Goal: Information Seeking & Learning: Learn about a topic

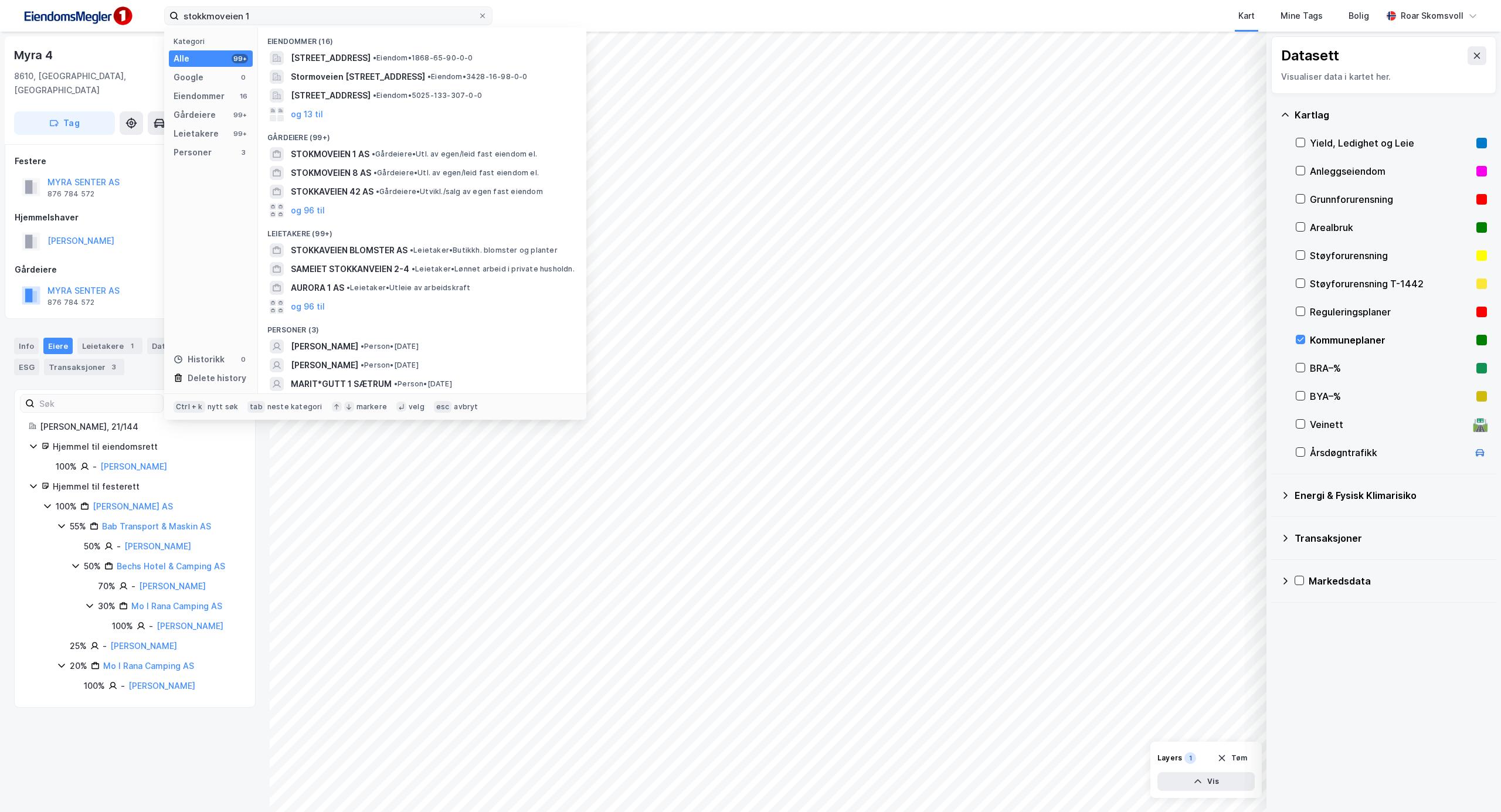
click at [383, 20] on input "stokkmoveien 1" at bounding box center [328, 16] width 299 height 18
click at [418, 74] on span "• Eiendom • [STREET_ADDRESS]" at bounding box center [425, 77] width 110 height 9
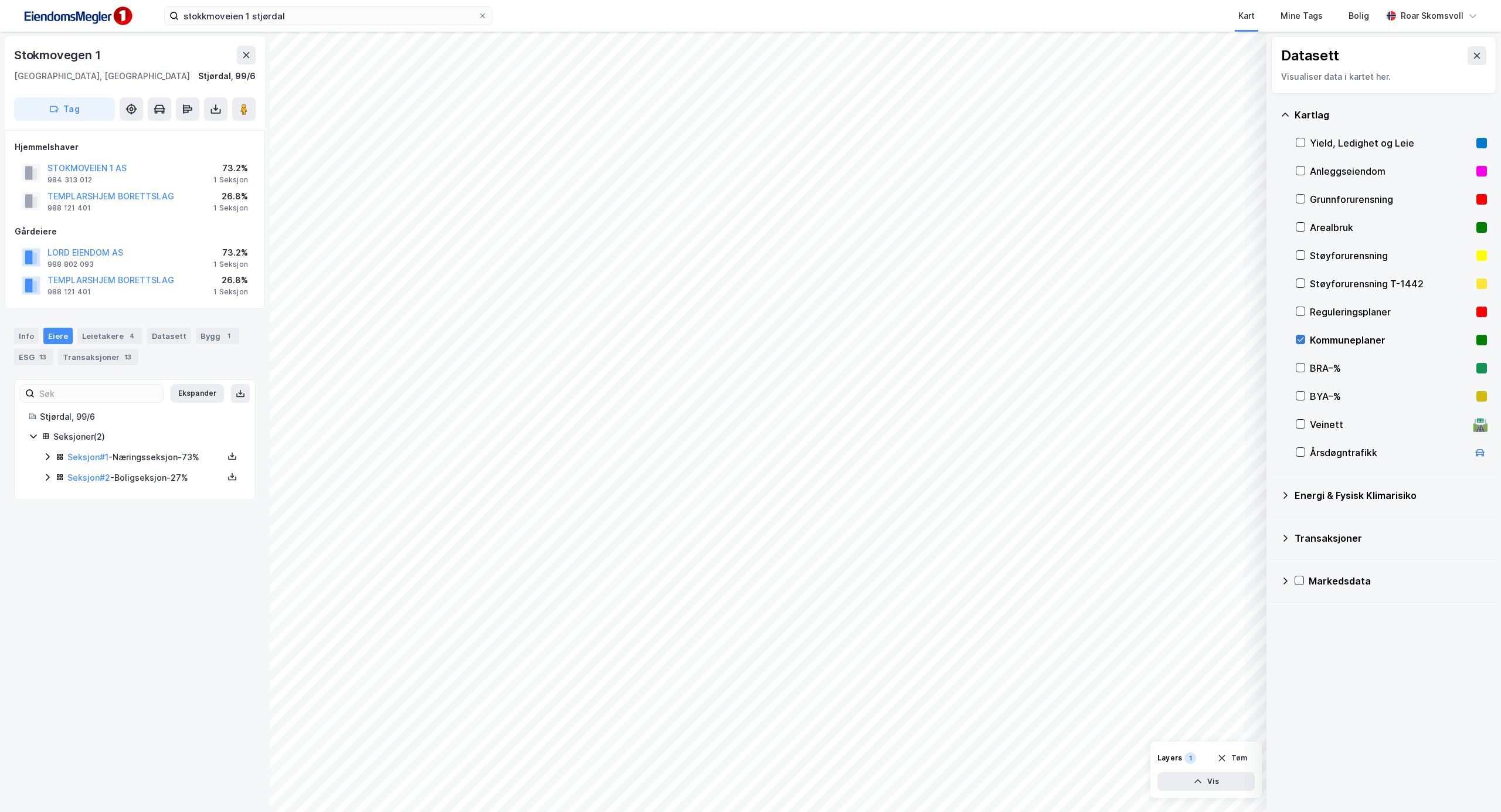
click at [1301, 336] on icon at bounding box center [1301, 339] width 8 height 8
click at [247, 108] on image at bounding box center [244, 108] width 7 height 12
click at [47, 456] on icon at bounding box center [47, 457] width 3 height 7
click at [89, 516] on icon at bounding box center [89, 517] width 9 height 9
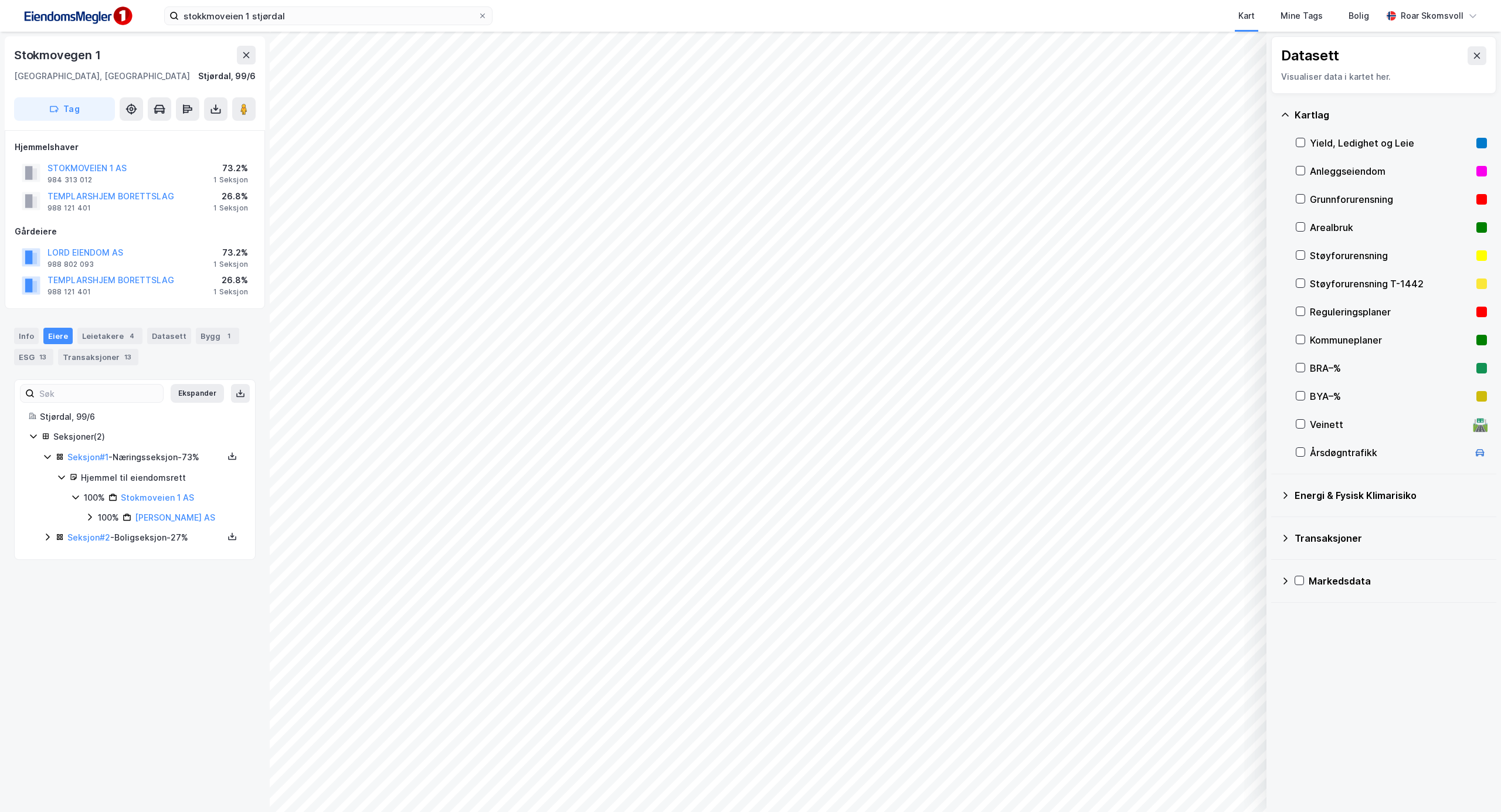
click at [75, 499] on icon at bounding box center [76, 497] width 9 height 9
click at [61, 477] on icon at bounding box center [62, 477] width 9 height 9
click at [48, 456] on icon at bounding box center [47, 456] width 9 height 9
click at [33, 436] on icon at bounding box center [33, 436] width 9 height 9
click at [245, 103] on image at bounding box center [244, 108] width 7 height 12
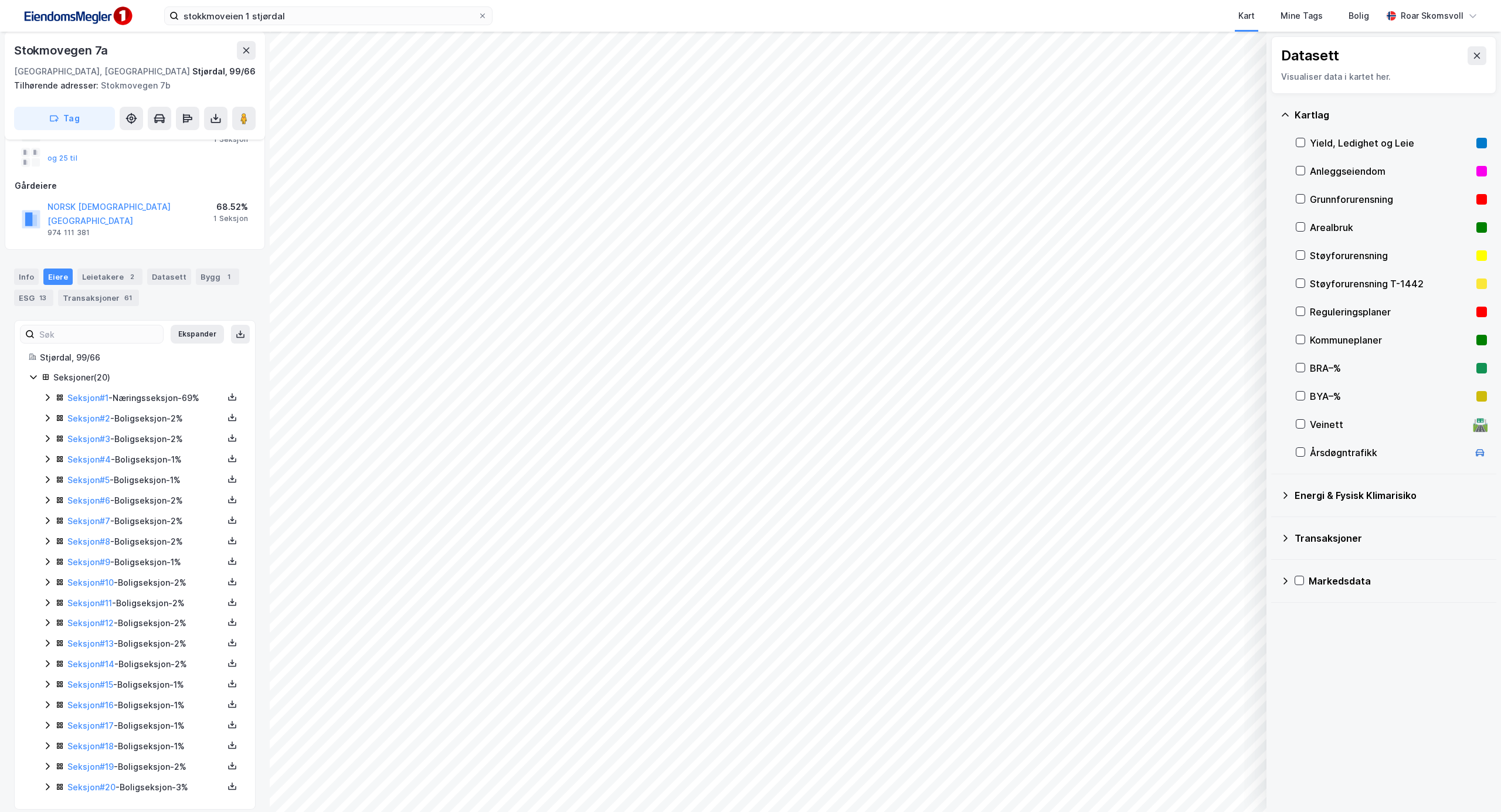
scroll to position [121, 0]
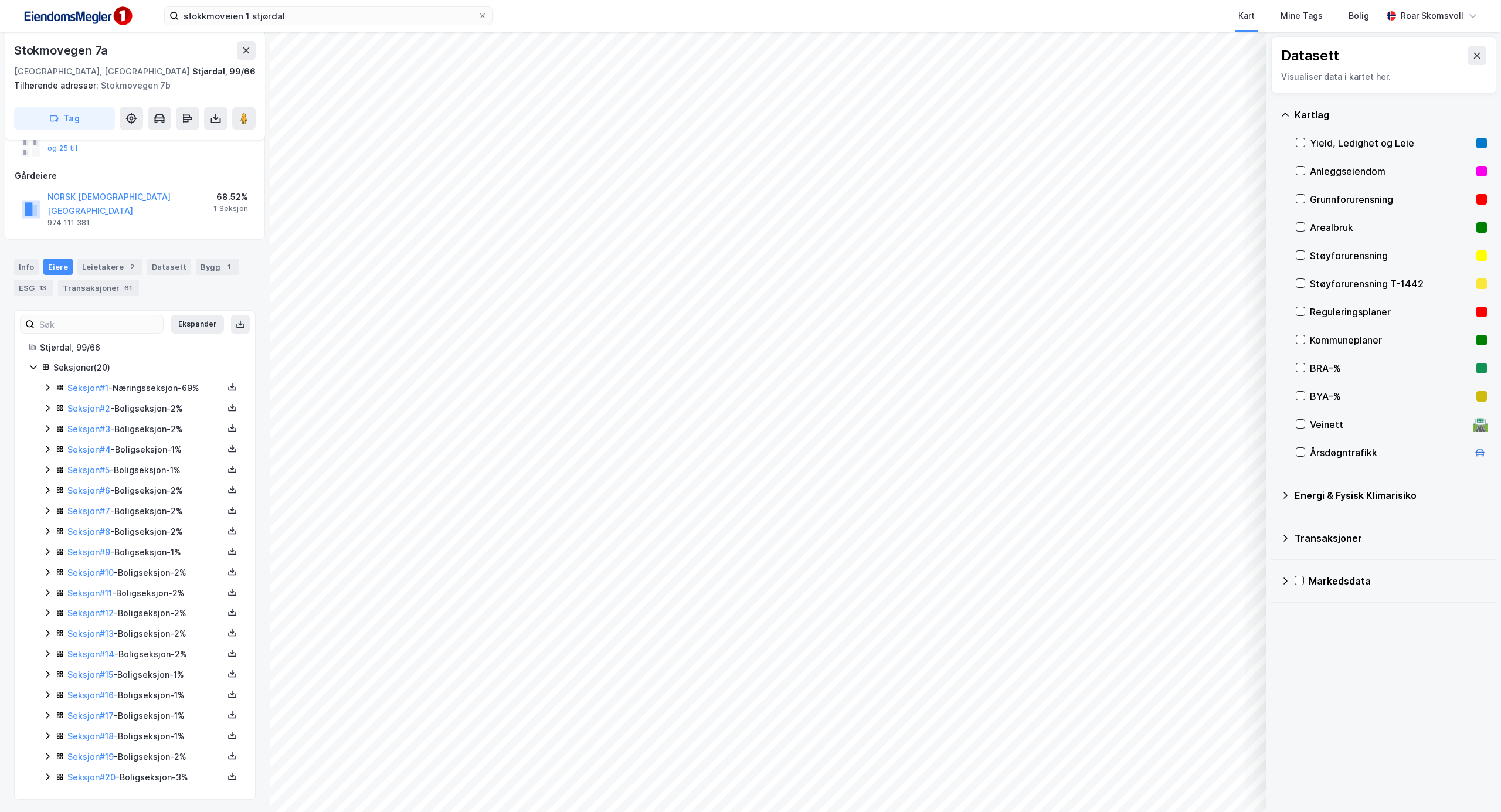
click at [47, 384] on icon at bounding box center [47, 387] width 3 height 7
click at [89, 443] on icon at bounding box center [89, 448] width 9 height 9
click at [33, 362] on icon at bounding box center [33, 367] width 9 height 9
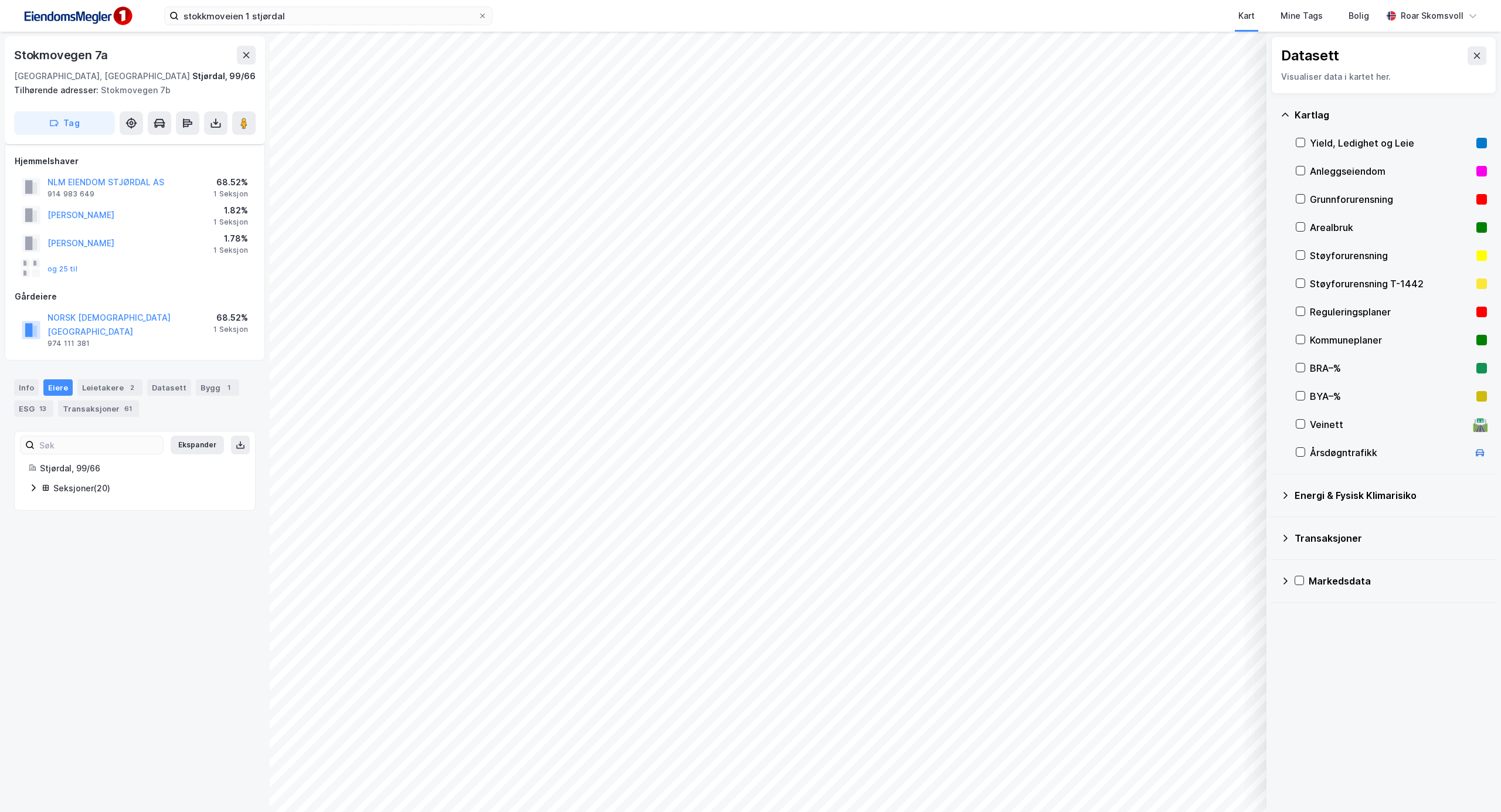
scroll to position [0, 0]
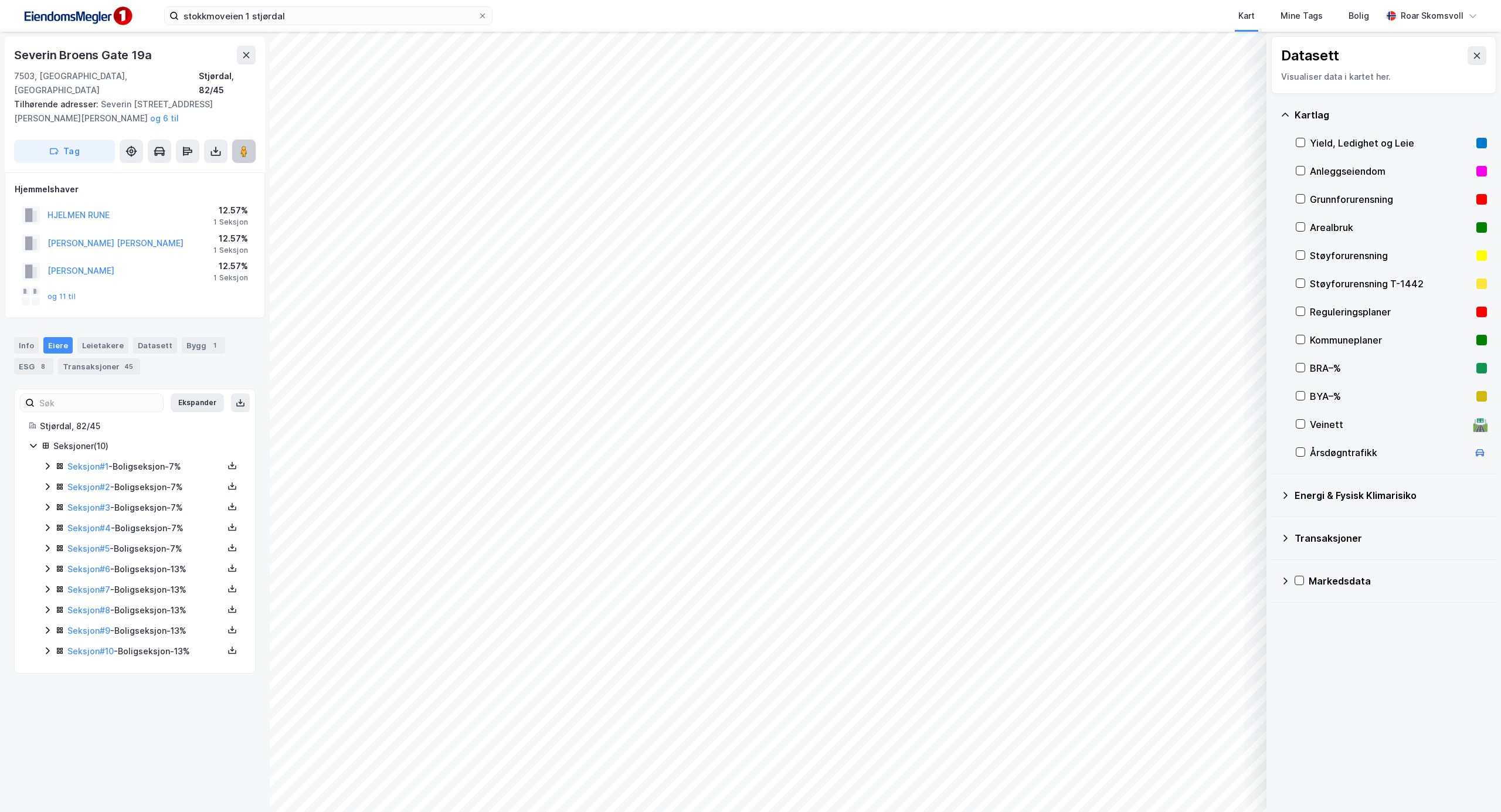
click at [245, 146] on image at bounding box center [244, 151] width 7 height 12
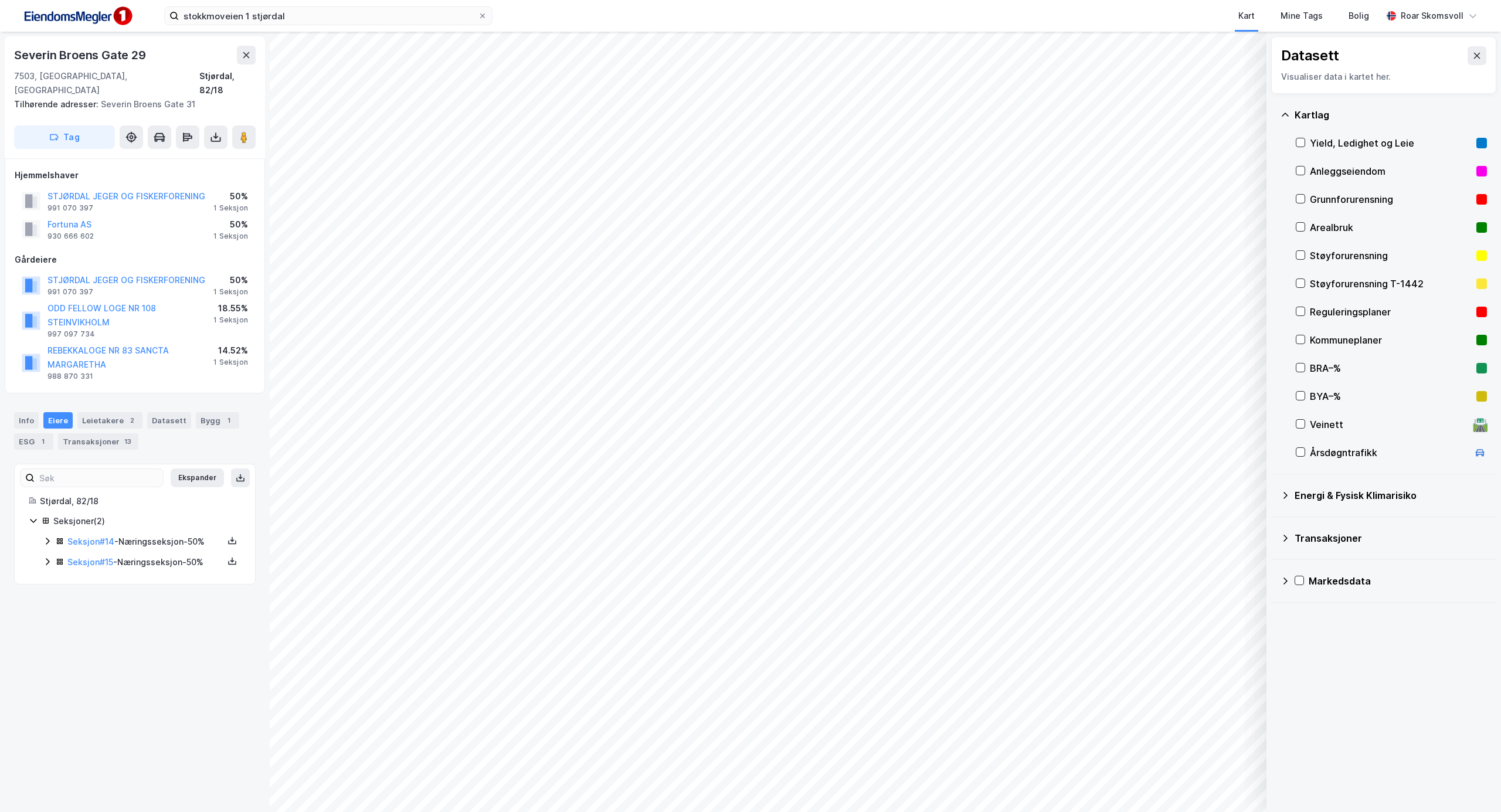
click at [47, 538] on icon at bounding box center [47, 541] width 3 height 7
click at [48, 616] on icon at bounding box center [47, 616] width 3 height 7
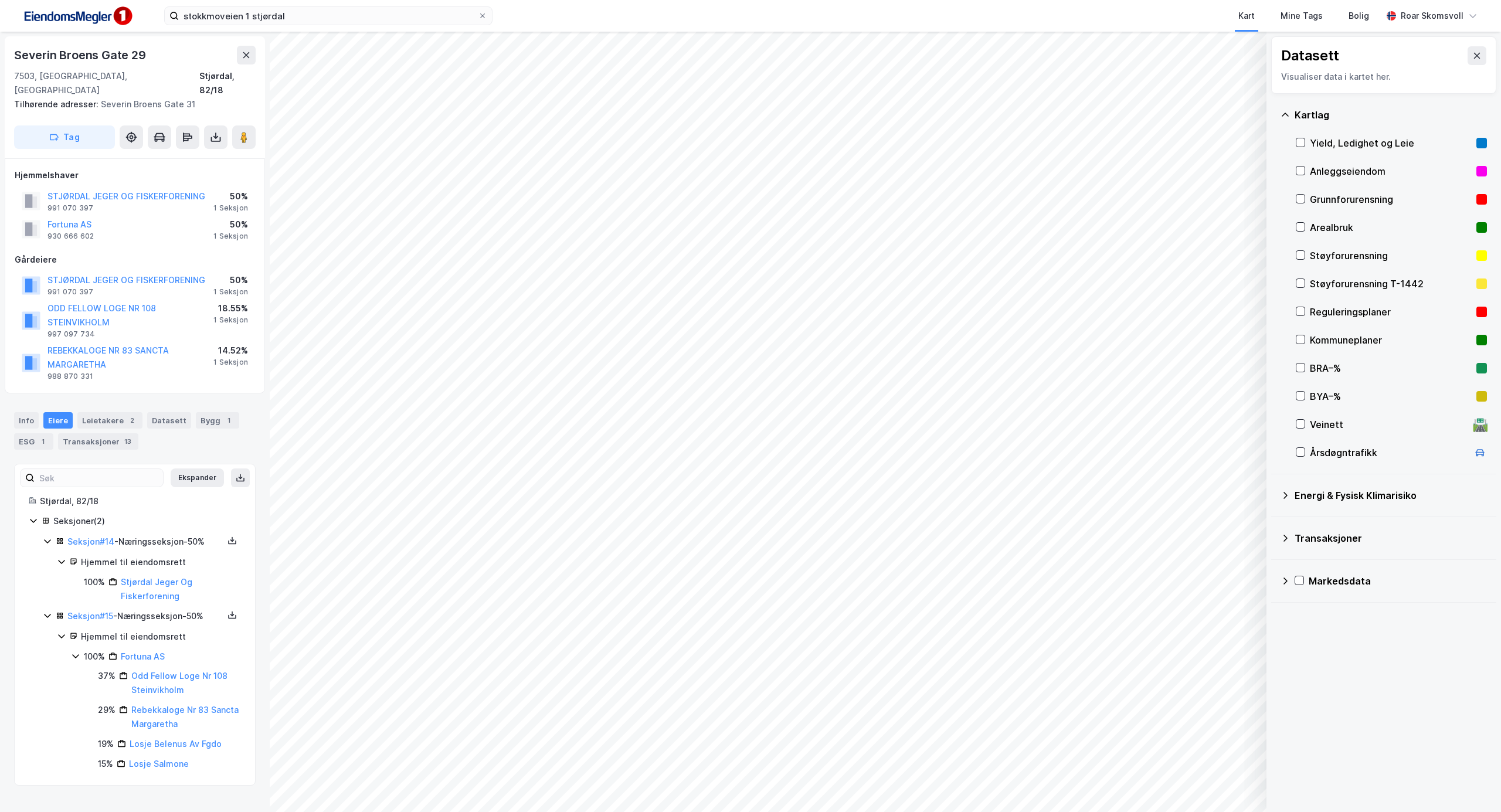
scroll to position [3, 0]
click at [66, 666] on div "Hjemmel til eiendomsrett 100% Fortuna AS 37% Odd Fellow Loge Nr 108 Steinvikhol…" at bounding box center [149, 700] width 184 height 142
click at [68, 669] on div "Hjemmel til eiendomsrett 100% Fortuna AS 37% Odd Fellow Loge Nr 108 Steinvikhol…" at bounding box center [149, 700] width 184 height 142
click at [63, 641] on icon at bounding box center [62, 636] width 9 height 9
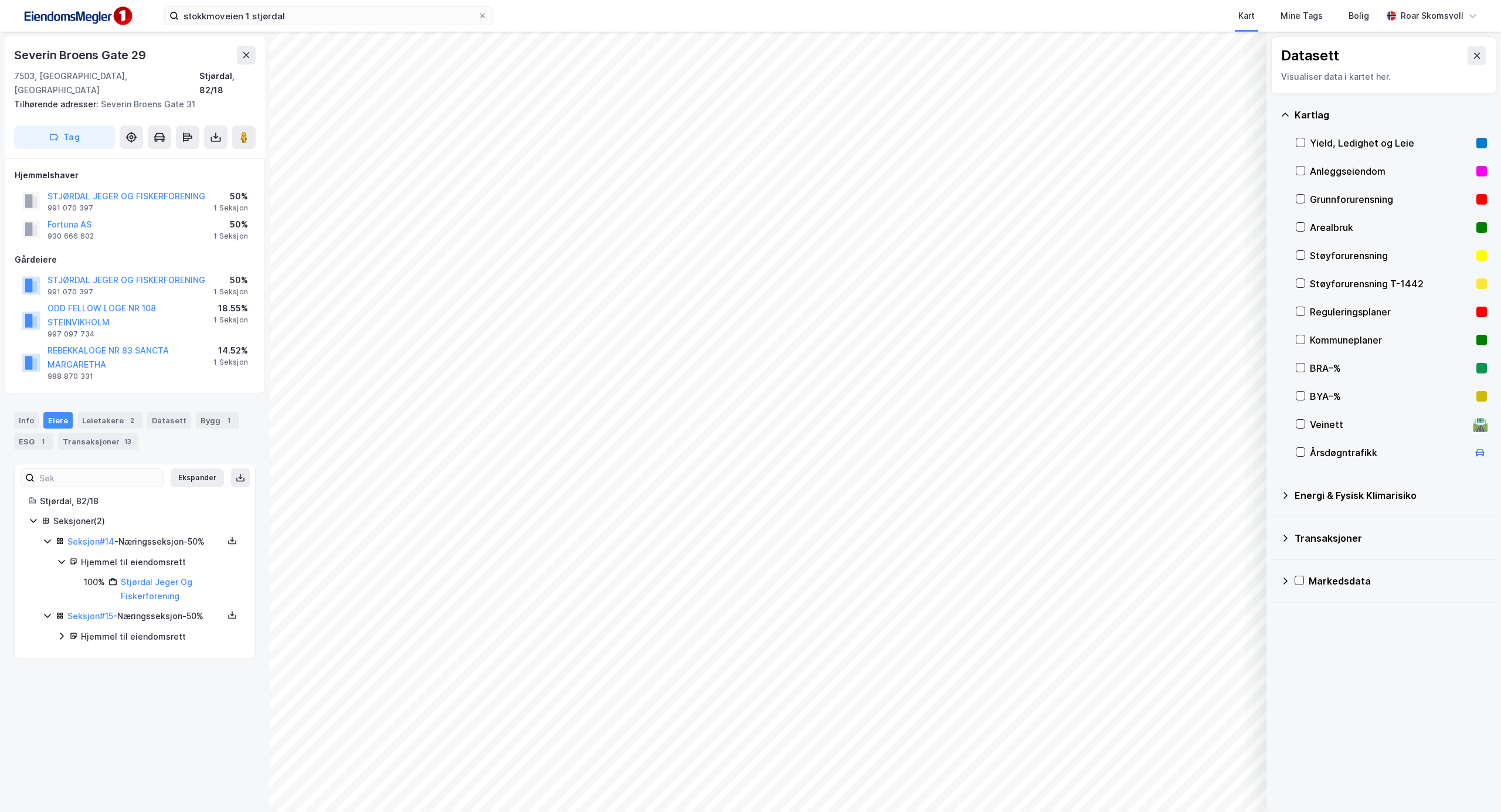
click at [46, 616] on icon at bounding box center [47, 616] width 9 height 9
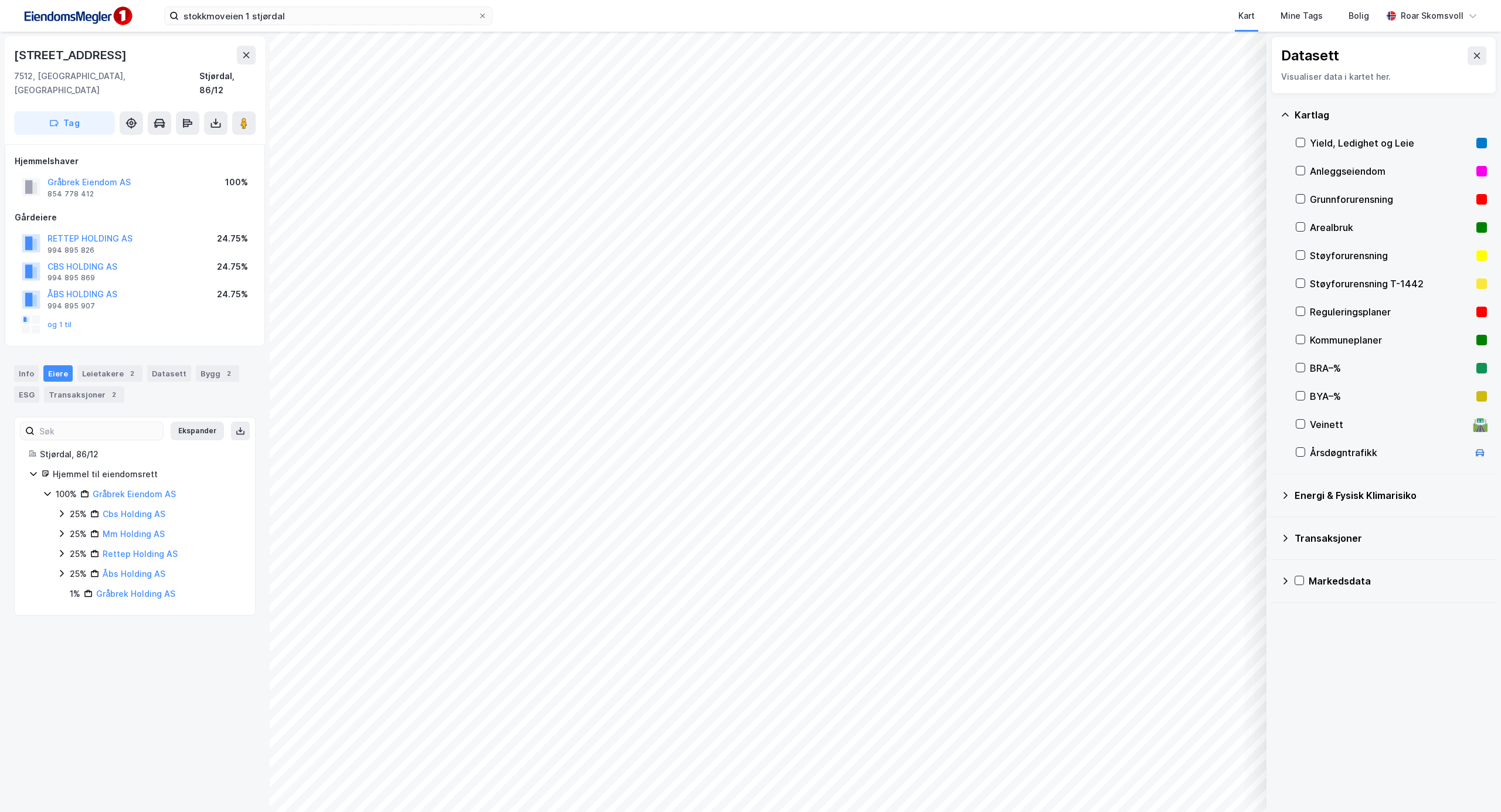
drag, startPoint x: 242, startPoint y: 108, endPoint x: 256, endPoint y: 120, distance: 18.4
click at [244, 117] on image at bounding box center [244, 123] width 7 height 12
click at [62, 509] on icon at bounding box center [62, 513] width 9 height 9
click at [64, 549] on icon at bounding box center [62, 553] width 9 height 9
click at [64, 589] on icon at bounding box center [62, 593] width 9 height 9
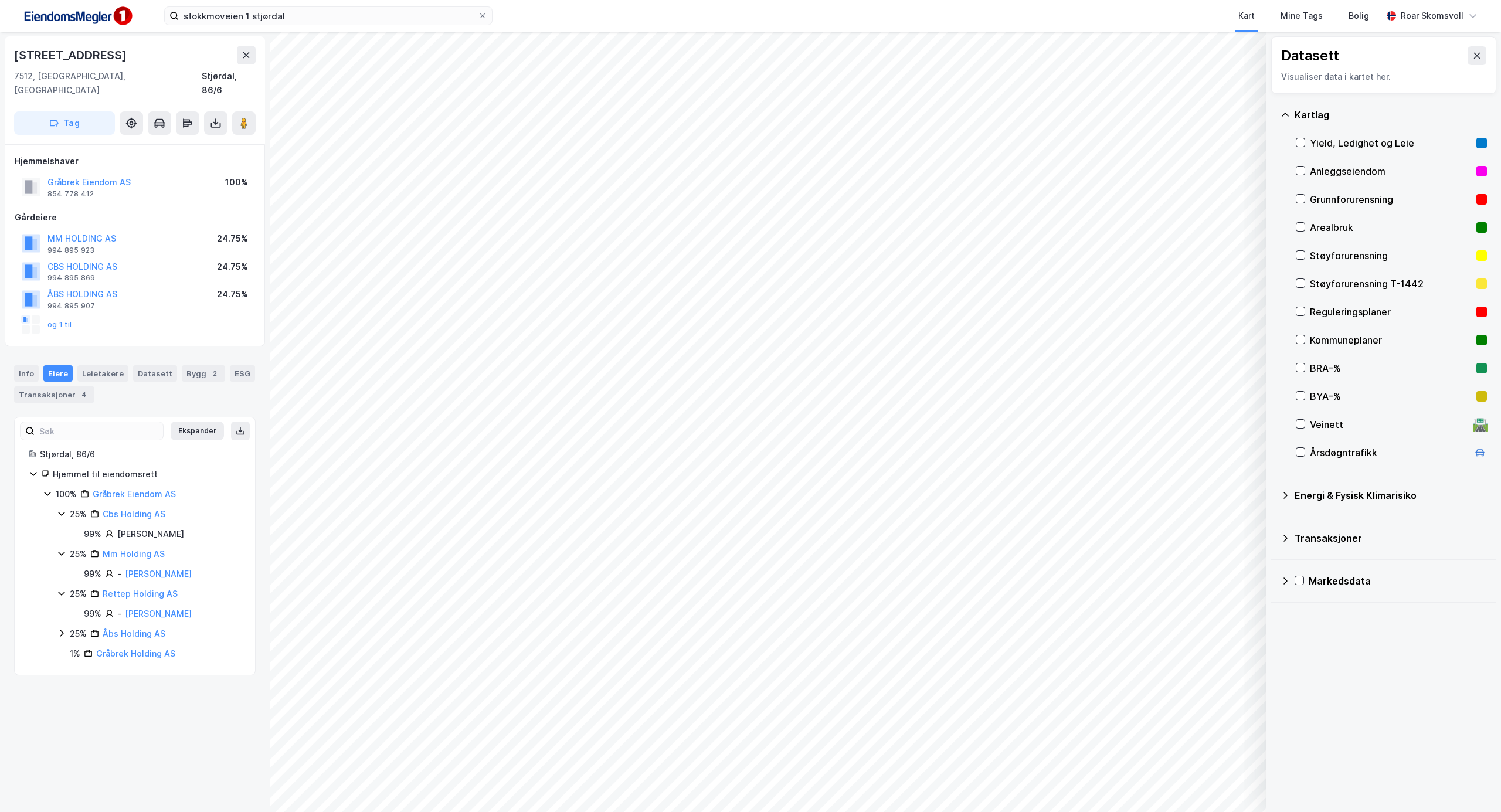
click at [62, 628] on icon at bounding box center [62, 633] width 9 height 9
click at [142, 608] on link "[PERSON_NAME]" at bounding box center [158, 613] width 67 height 10
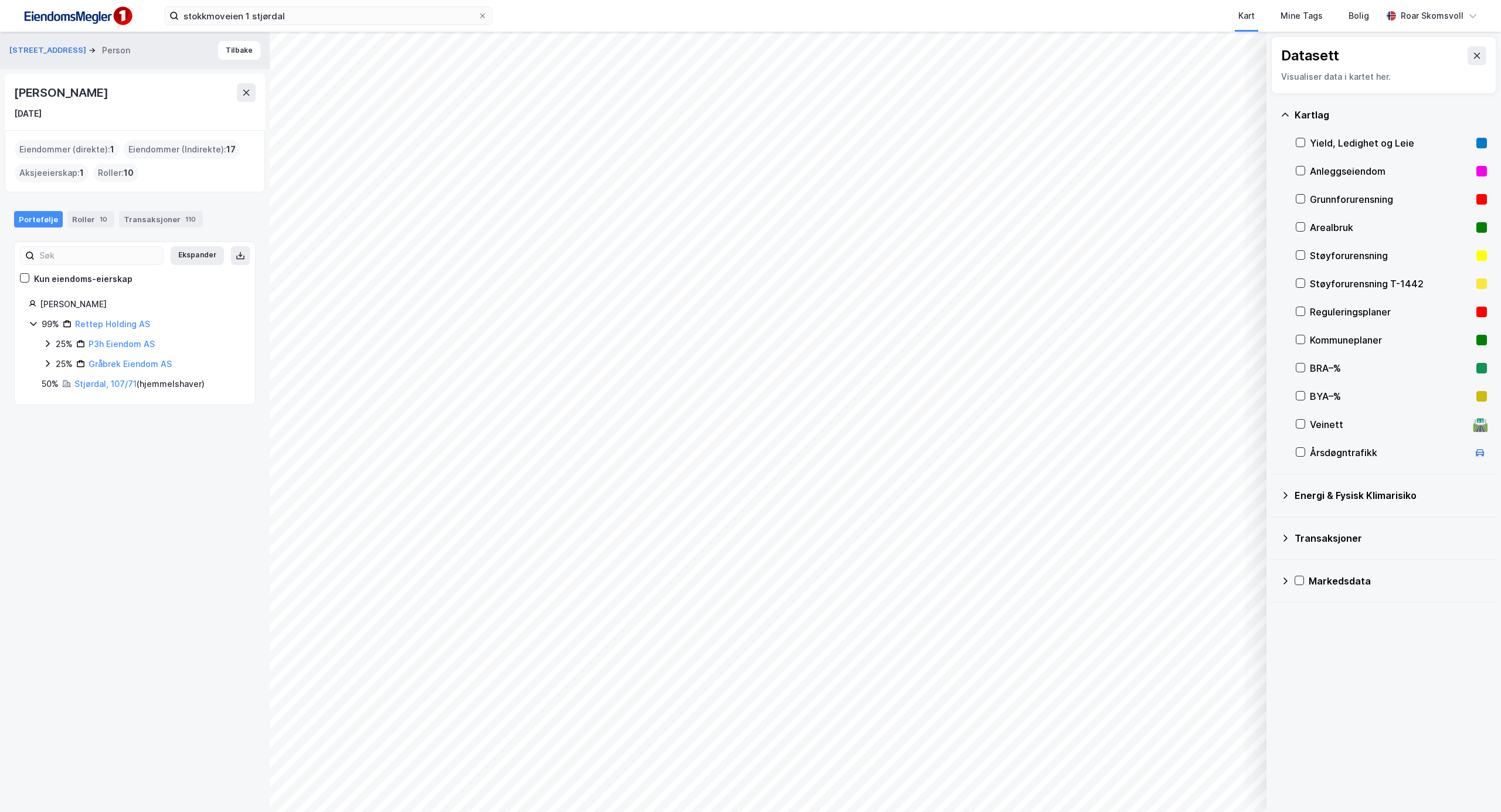
click at [43, 346] on icon at bounding box center [47, 343] width 9 height 9
click at [224, 45] on button "Tilbake" at bounding box center [239, 51] width 42 height 19
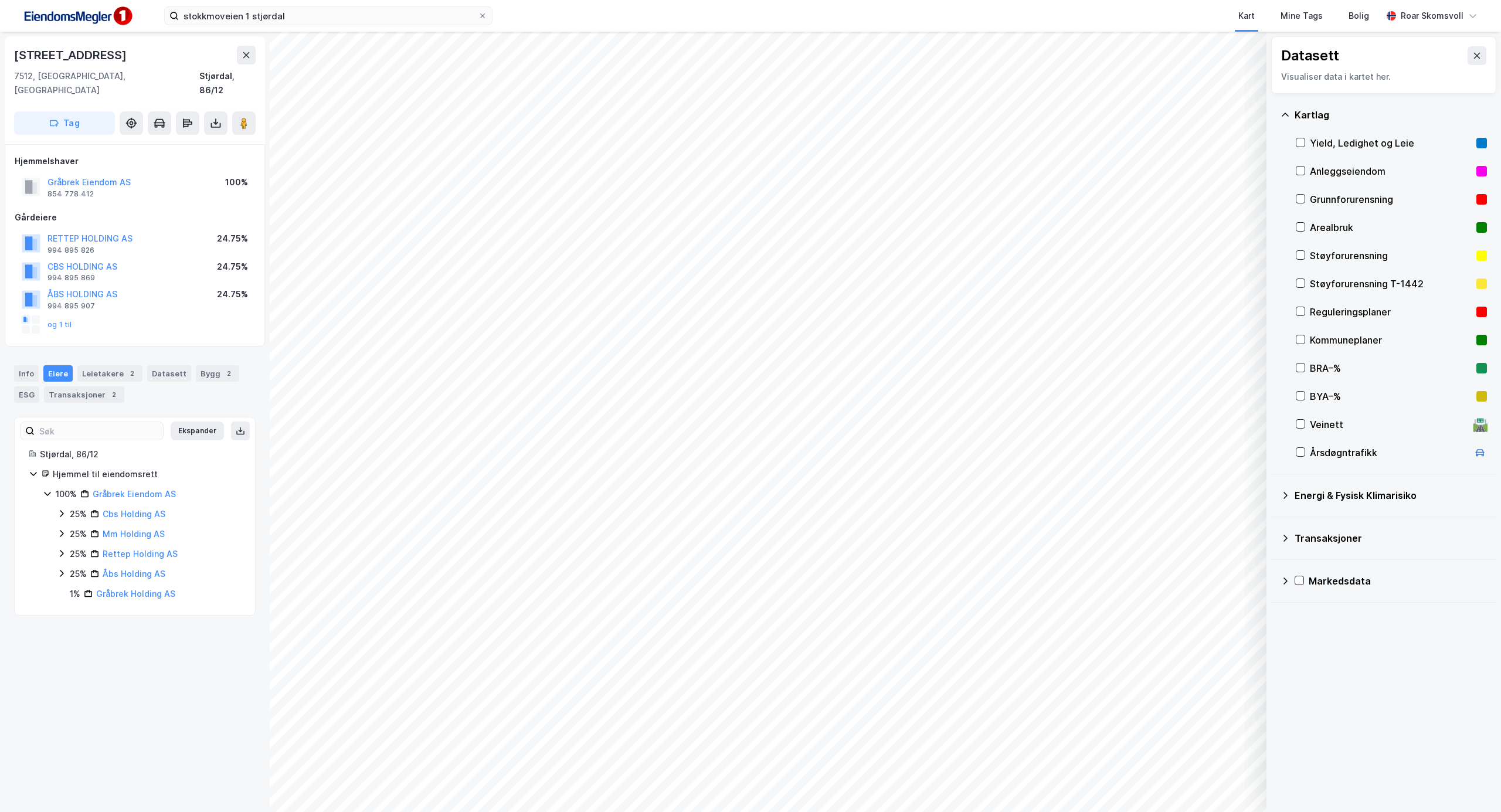
click at [62, 510] on icon at bounding box center [61, 513] width 3 height 7
click at [61, 550] on icon at bounding box center [61, 553] width 3 height 7
click at [62, 590] on icon at bounding box center [61, 593] width 3 height 7
drag, startPoint x: 230, startPoint y: 605, endPoint x: 125, endPoint y: 606, distance: 105.0
click at [123, 610] on div "Stjørdal, 86/12 Hjemmel til eiendomsrett 100% Gråbrek Eiendom AS 25% Cbs Holdin…" at bounding box center [135, 553] width 240 height 213
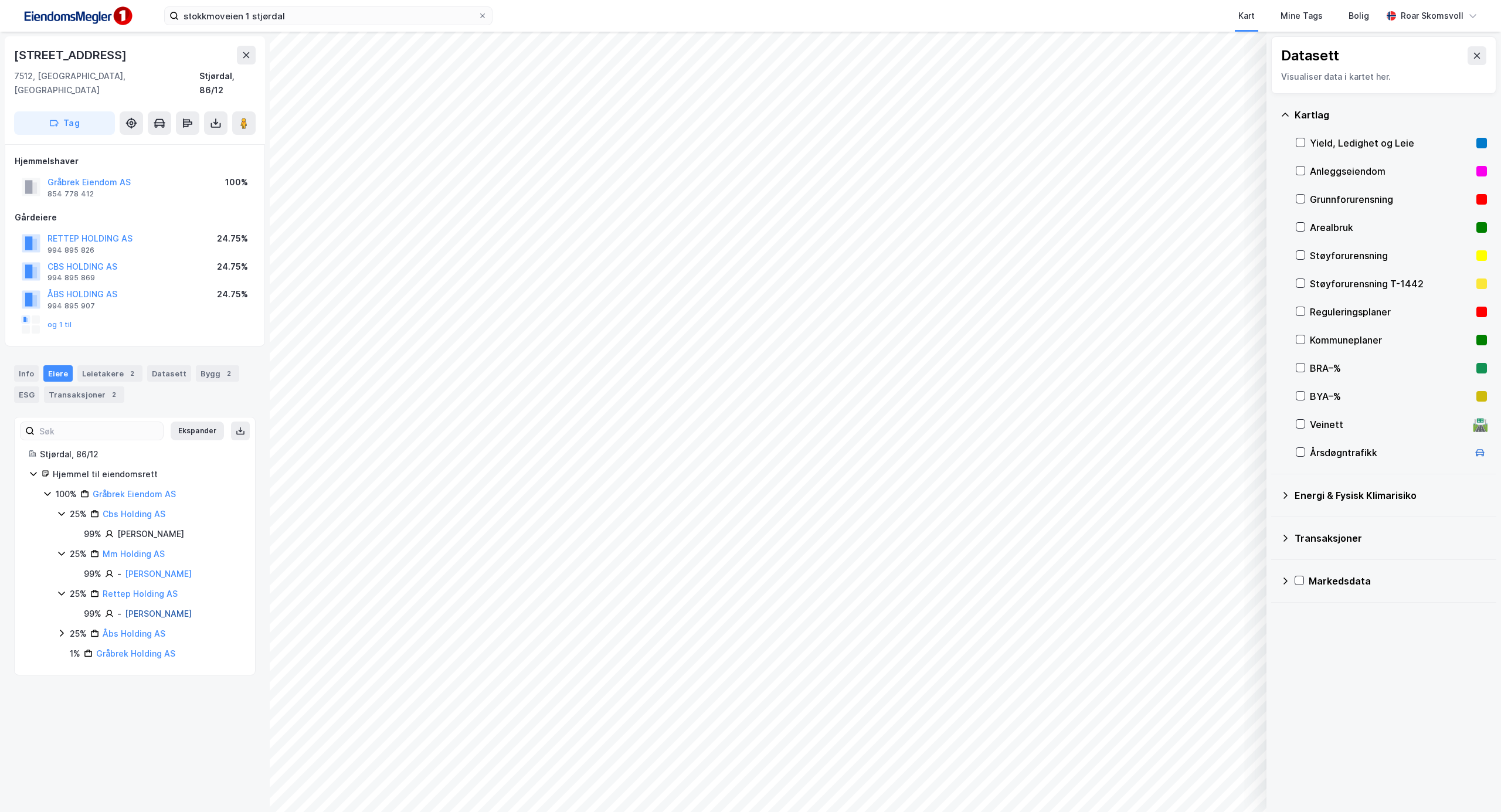
drag, startPoint x: 223, startPoint y: 608, endPoint x: 193, endPoint y: 601, distance: 30.8
click at [193, 607] on div "99% - [PERSON_NAME]" at bounding box center [163, 614] width 157 height 14
click at [209, 607] on div "99% - [PERSON_NAME]" at bounding box center [163, 614] width 157 height 14
drag, startPoint x: 209, startPoint y: 599, endPoint x: 124, endPoint y: 595, distance: 85.1
click at [124, 607] on div "99% - [PERSON_NAME]" at bounding box center [163, 614] width 157 height 14
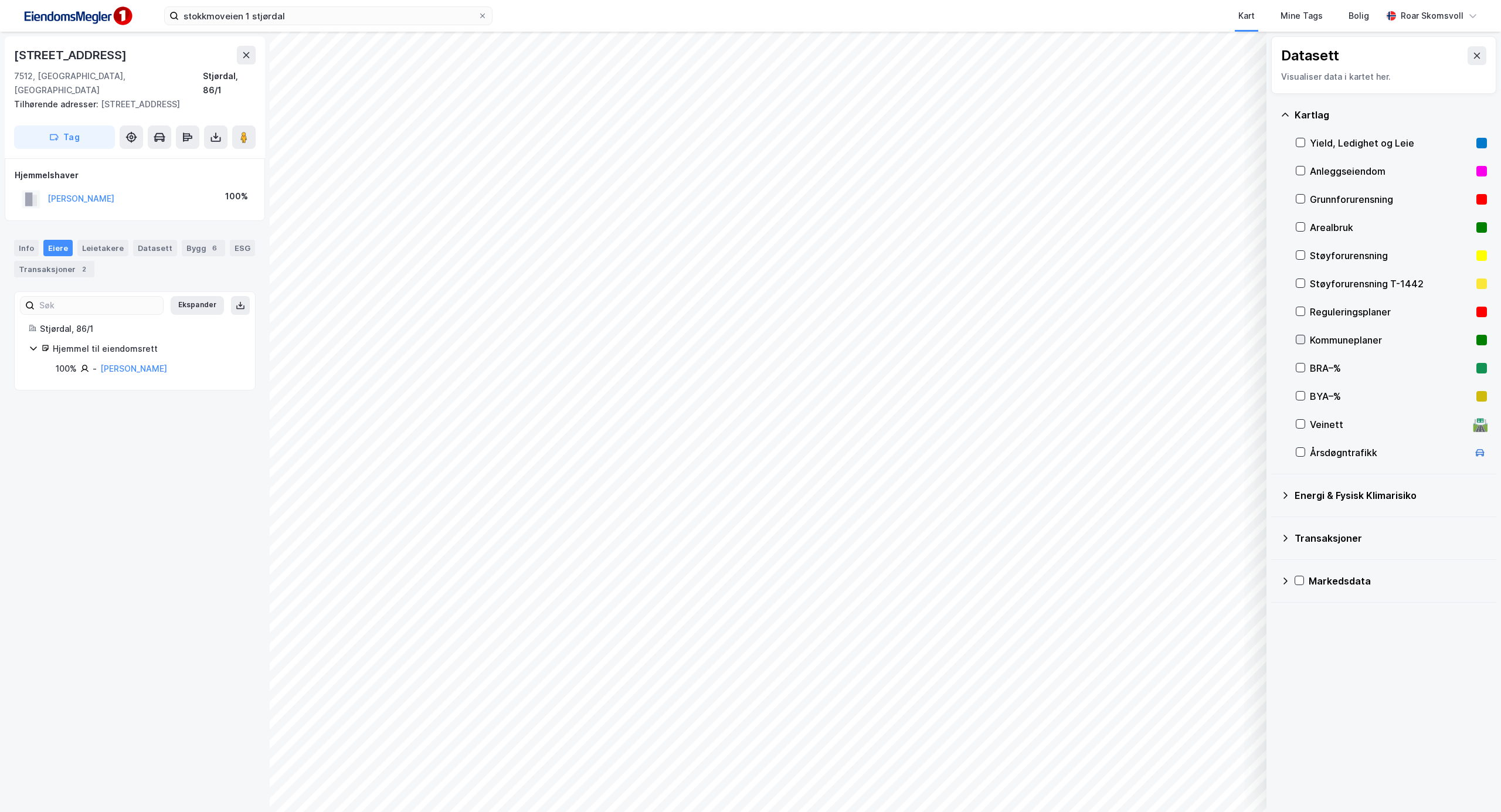
click at [1299, 337] on icon at bounding box center [1301, 339] width 8 height 8
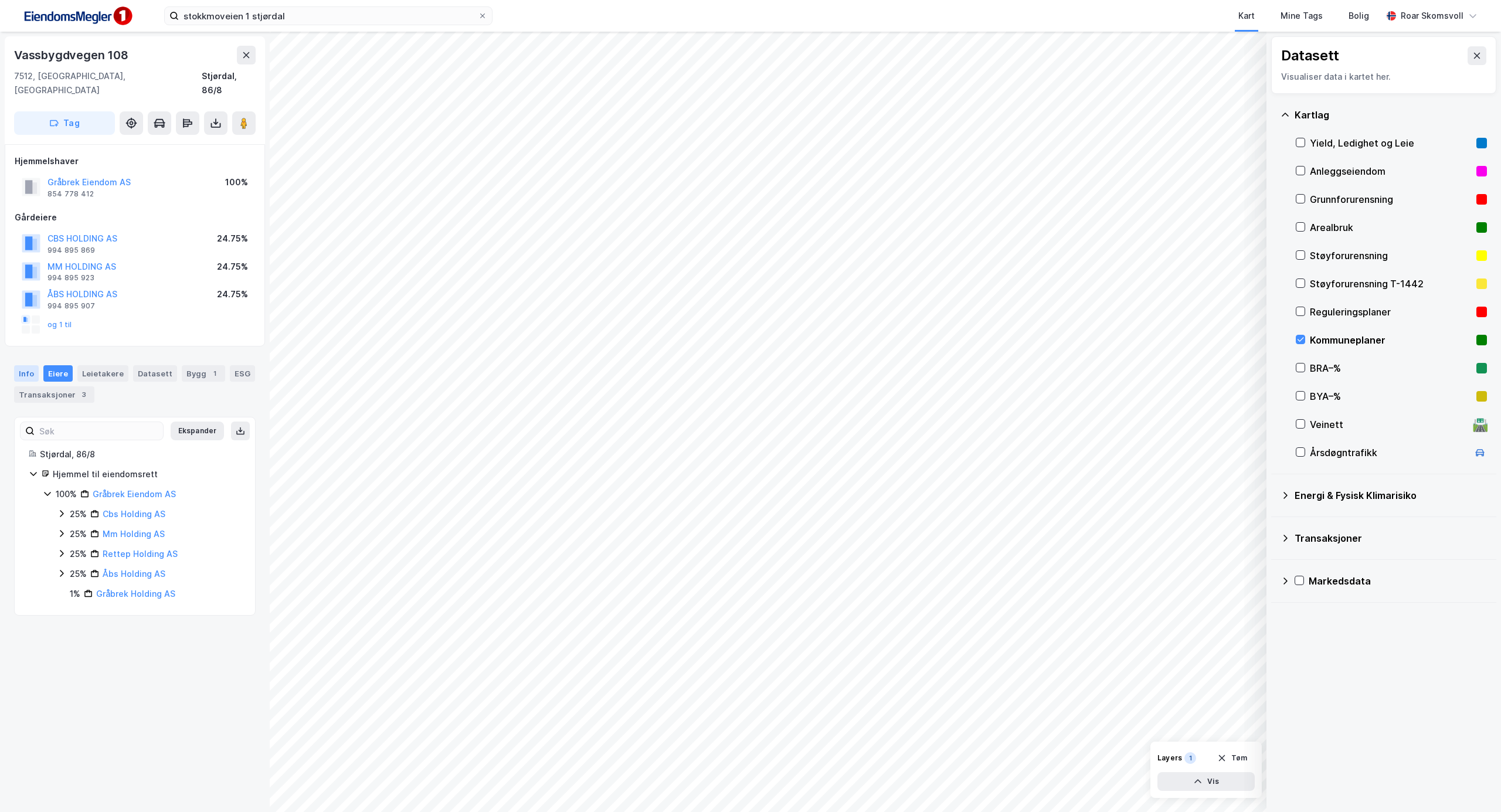
click at [31, 365] on div "Info" at bounding box center [26, 373] width 24 height 16
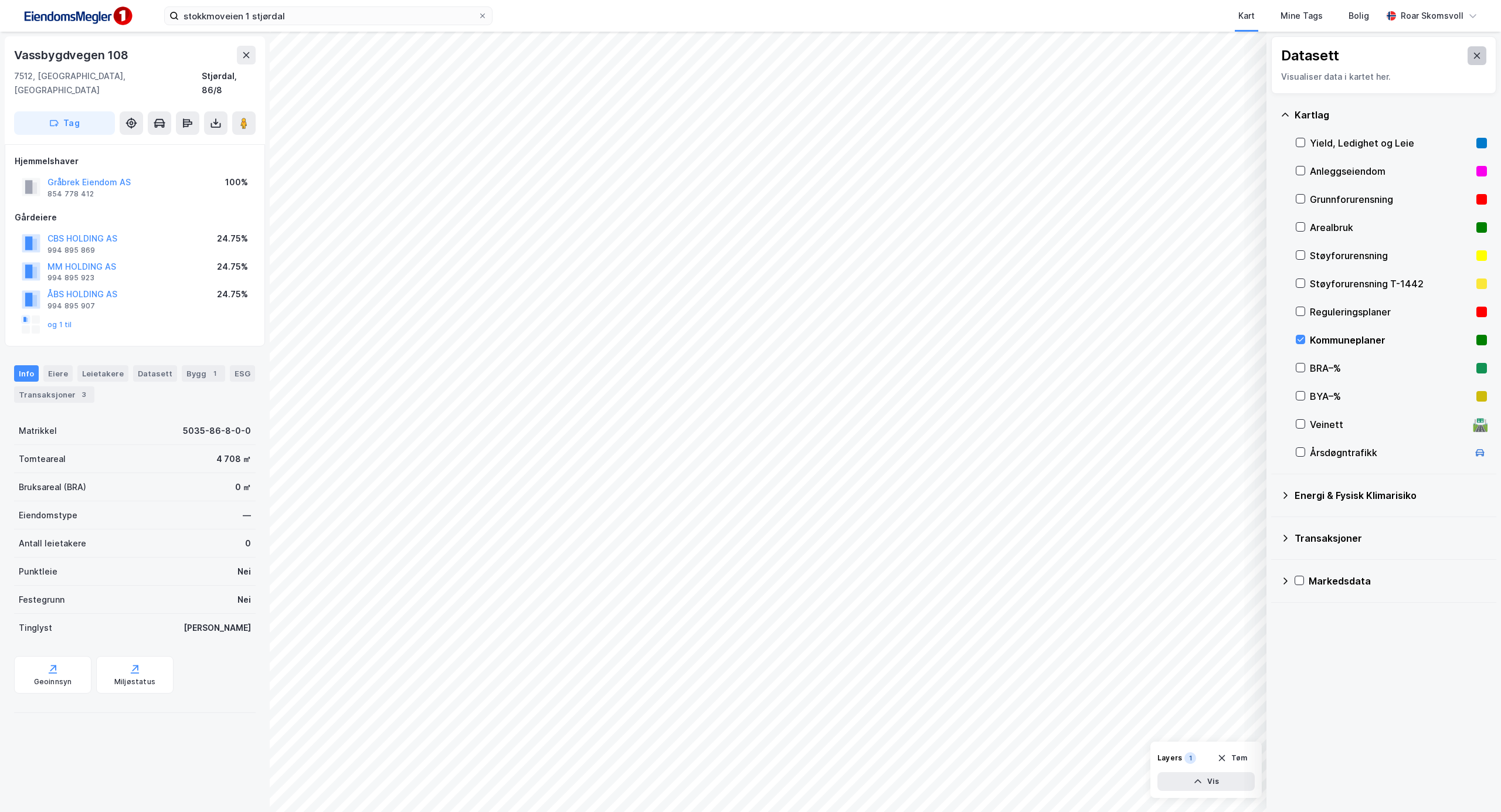
click at [1472, 59] on icon at bounding box center [1477, 56] width 9 height 9
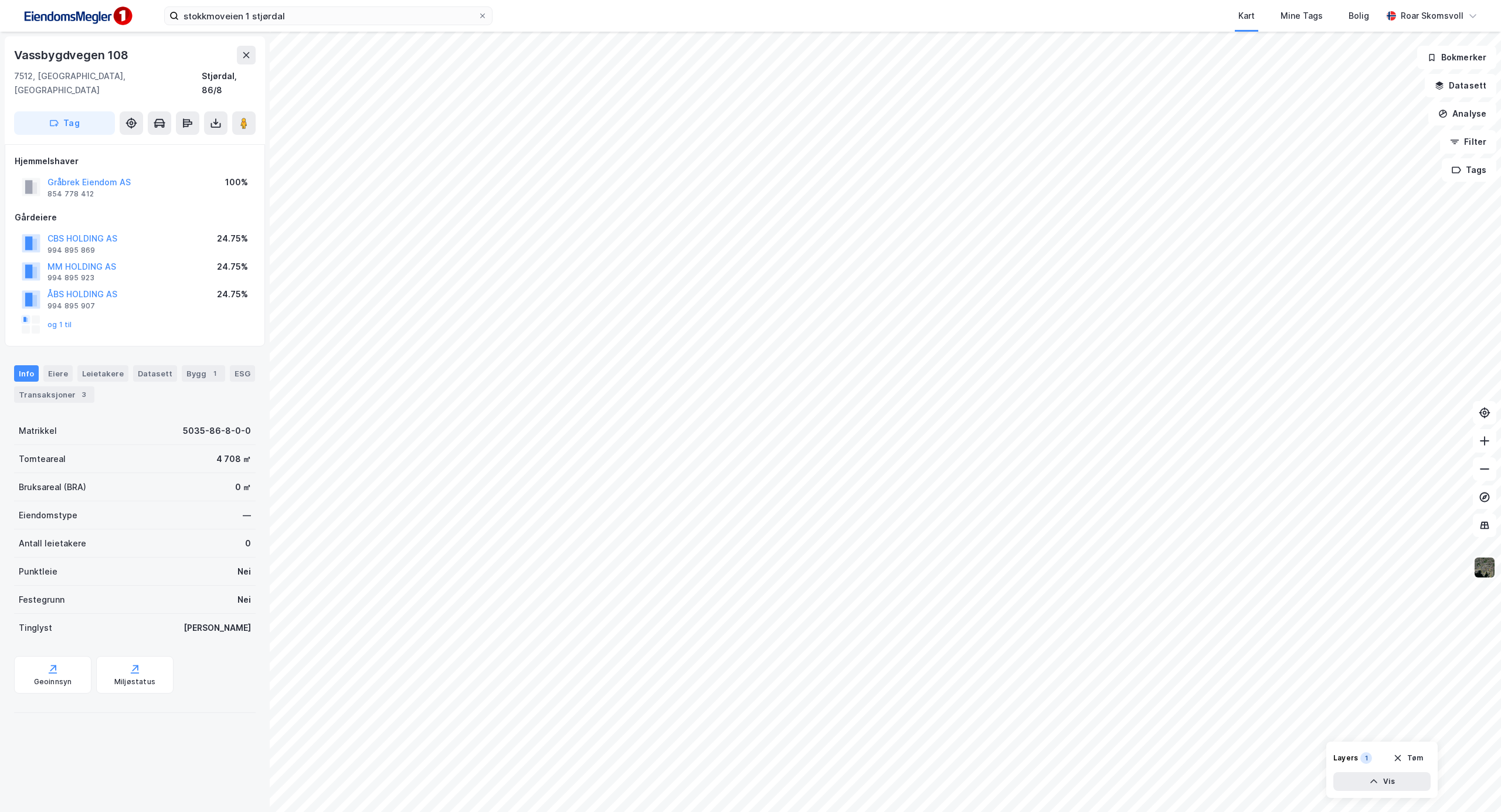
click at [1478, 566] on img at bounding box center [1484, 567] width 22 height 22
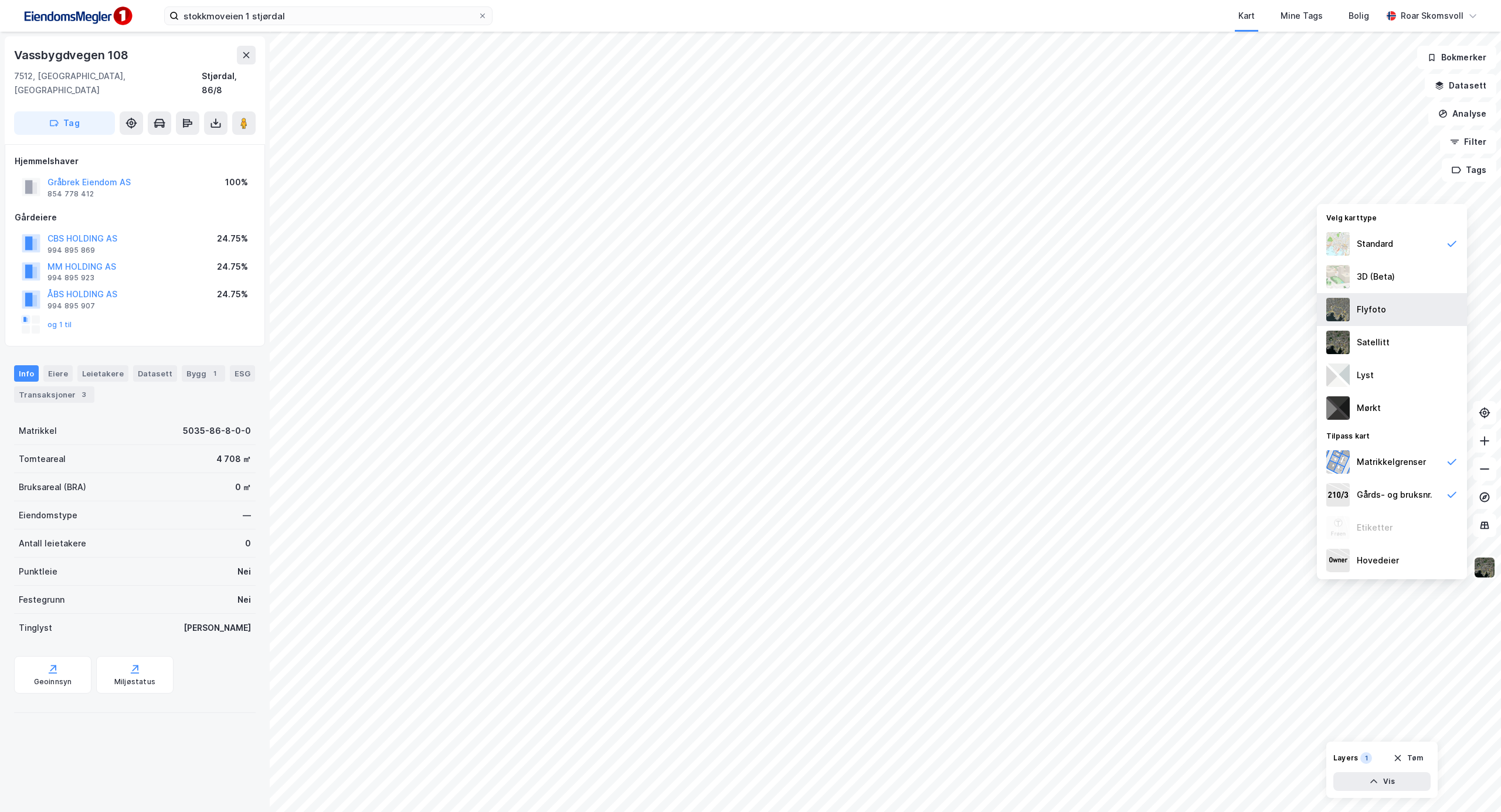
click at [1342, 309] on img at bounding box center [1338, 309] width 24 height 24
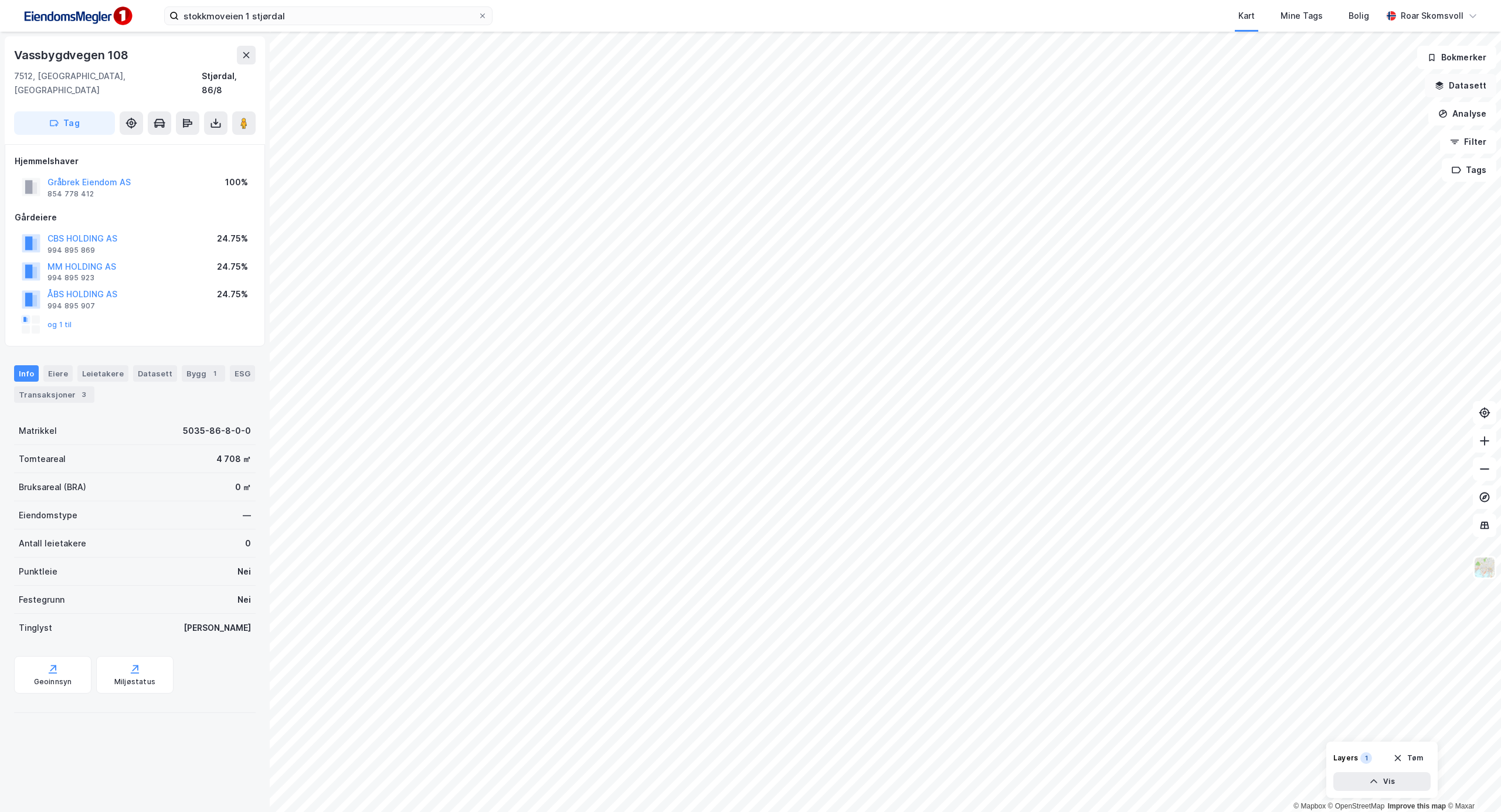
click at [1458, 85] on button "Datasett" at bounding box center [1460, 85] width 72 height 24
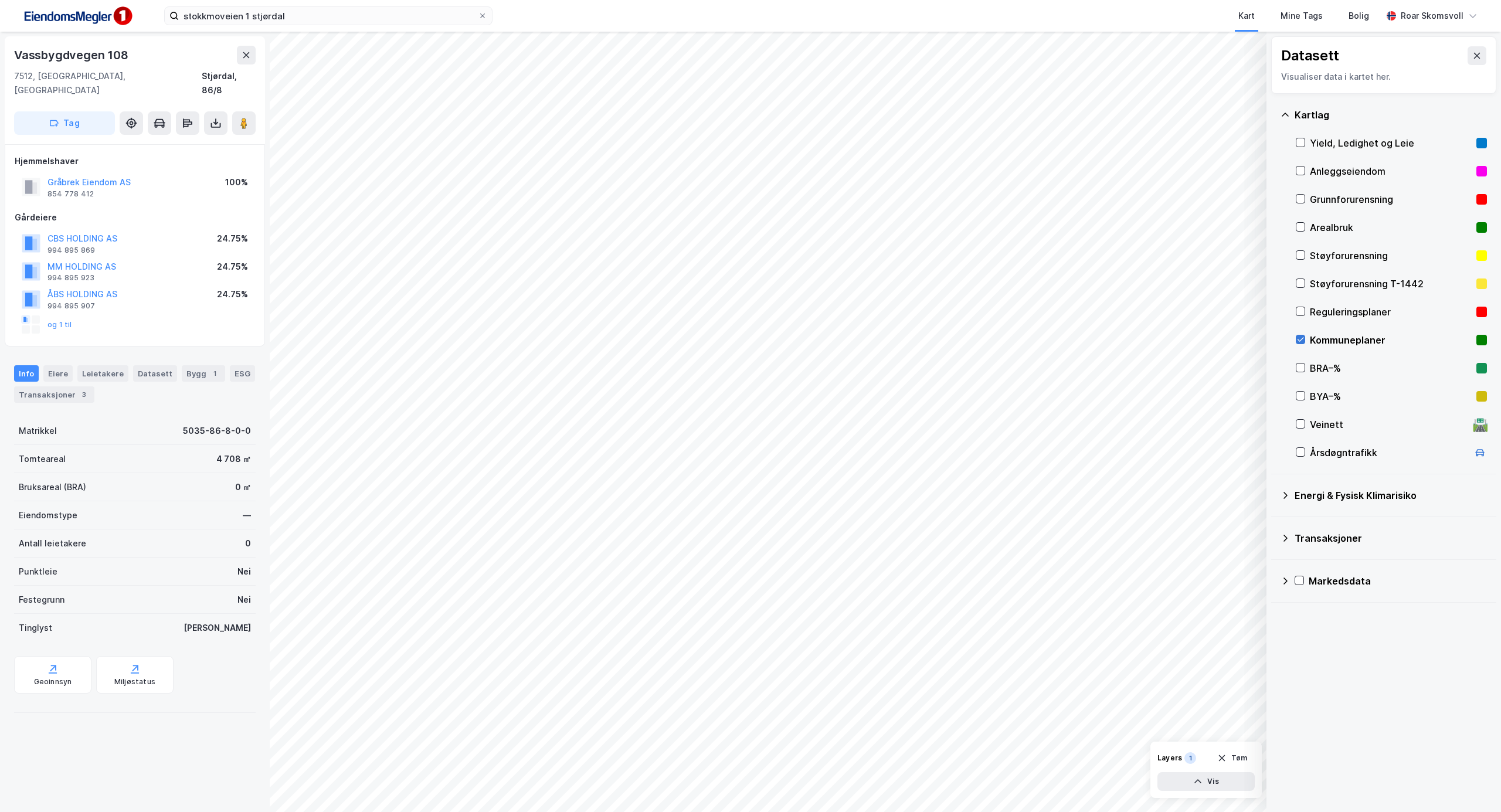
click at [1302, 338] on icon at bounding box center [1301, 339] width 8 height 8
click at [0, 0] on button "Gråbrek Eiendom AS" at bounding box center [0, 0] width 0 height 0
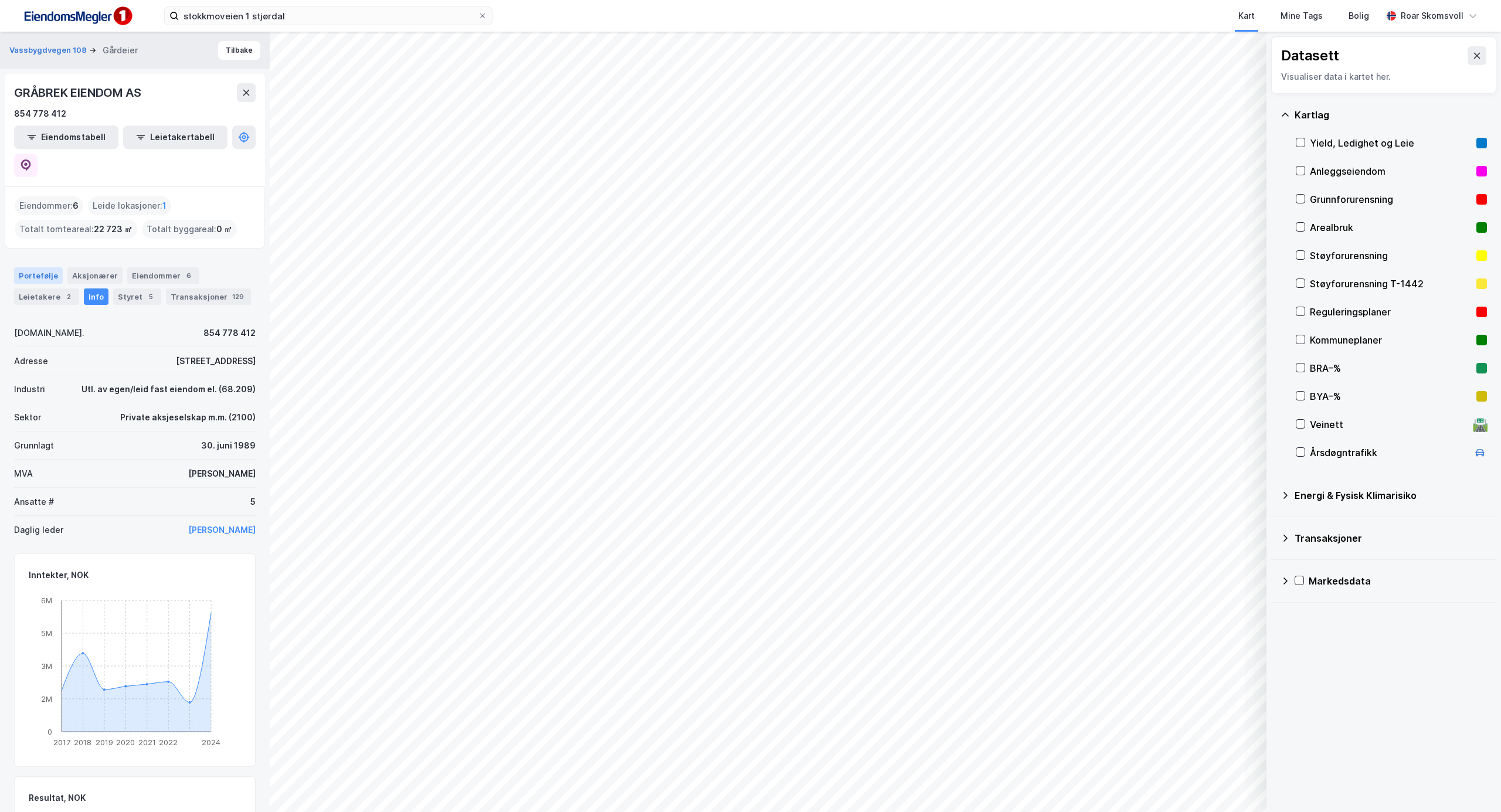
click at [34, 268] on div "Portefølje" at bounding box center [39, 276] width 49 height 16
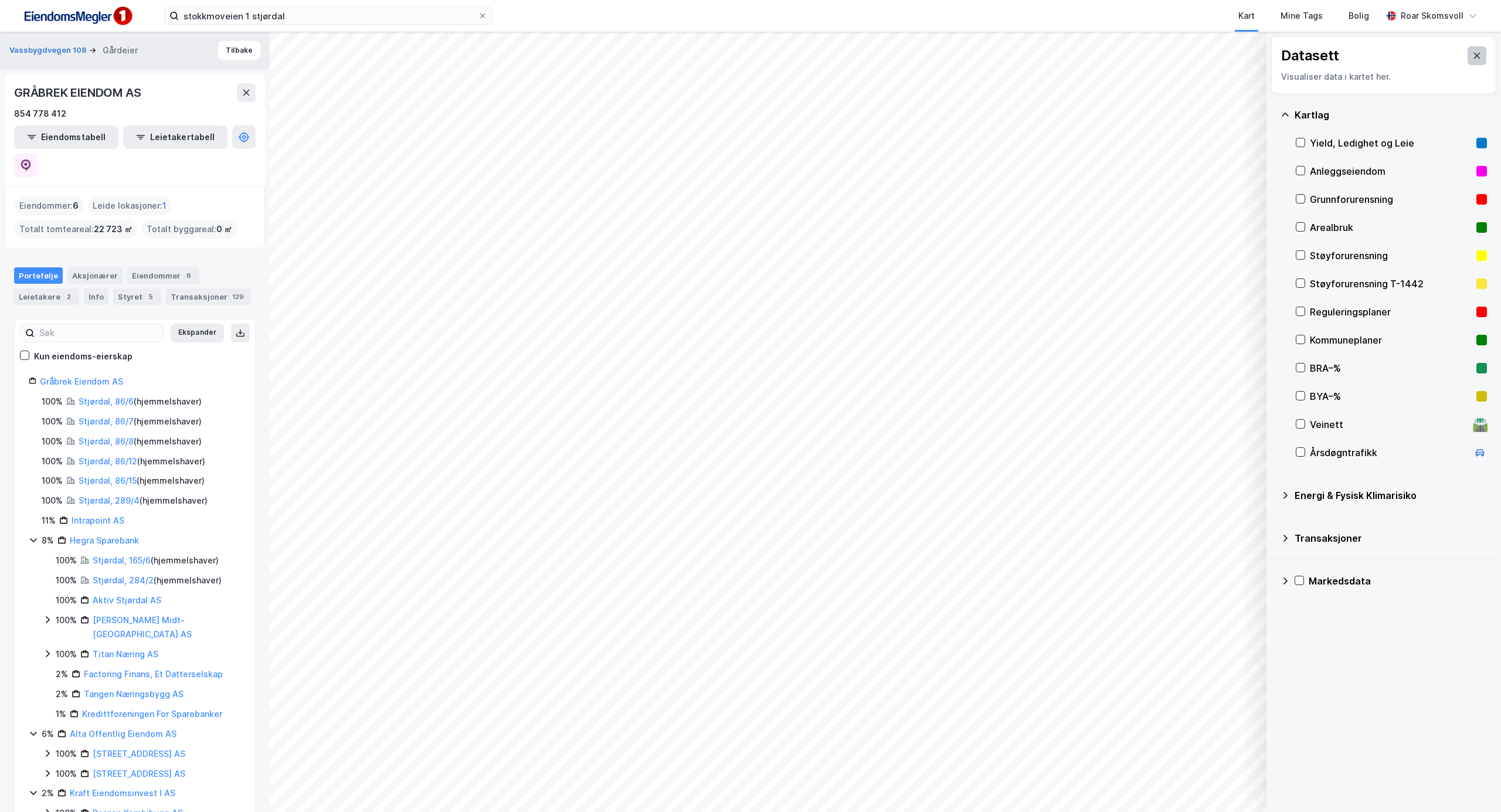
click at [1467, 54] on button at bounding box center [1477, 56] width 19 height 19
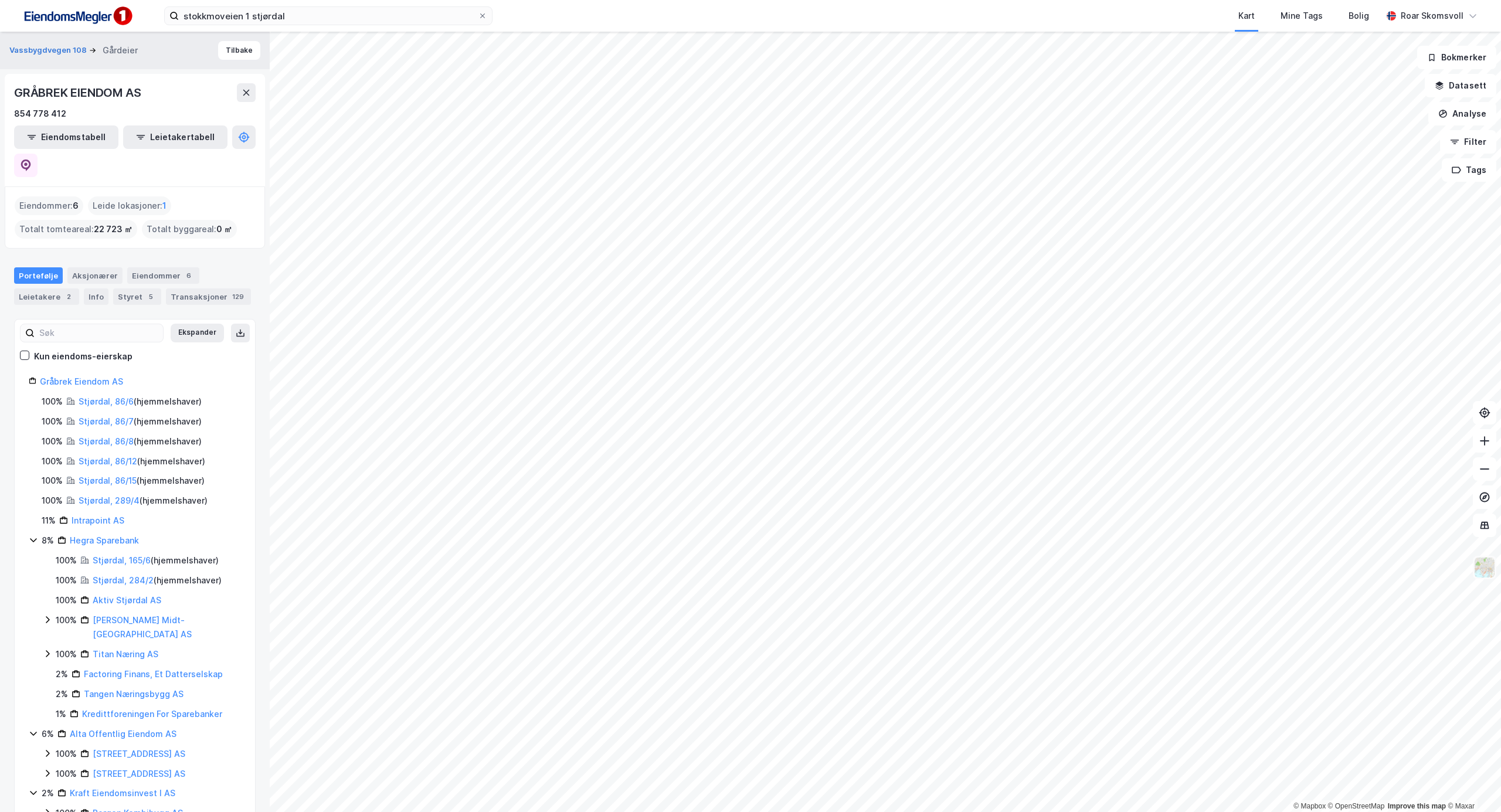
click at [1487, 576] on img at bounding box center [1484, 567] width 22 height 22
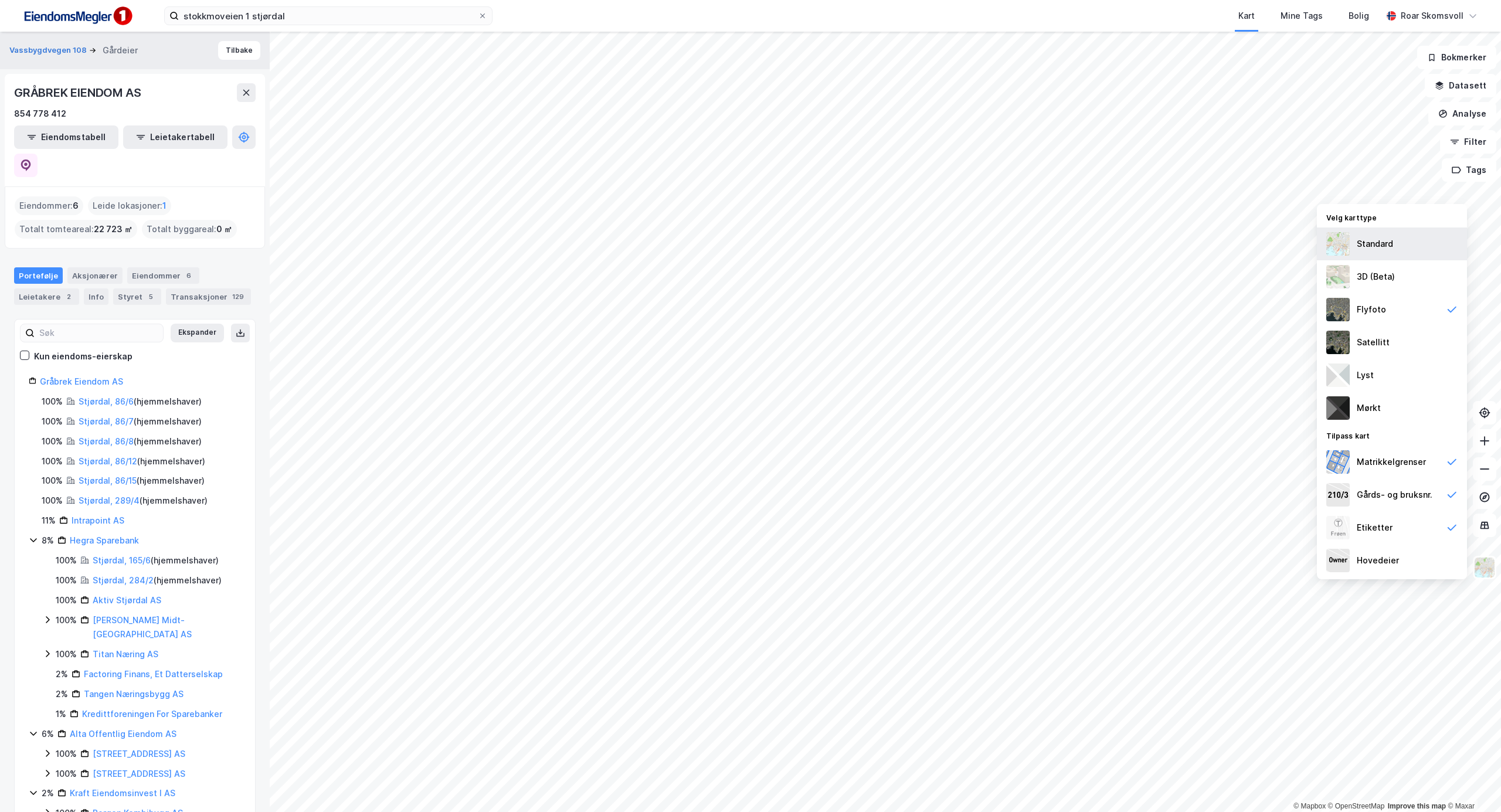
click at [1357, 244] on div "Standard" at bounding box center [1375, 244] width 37 height 14
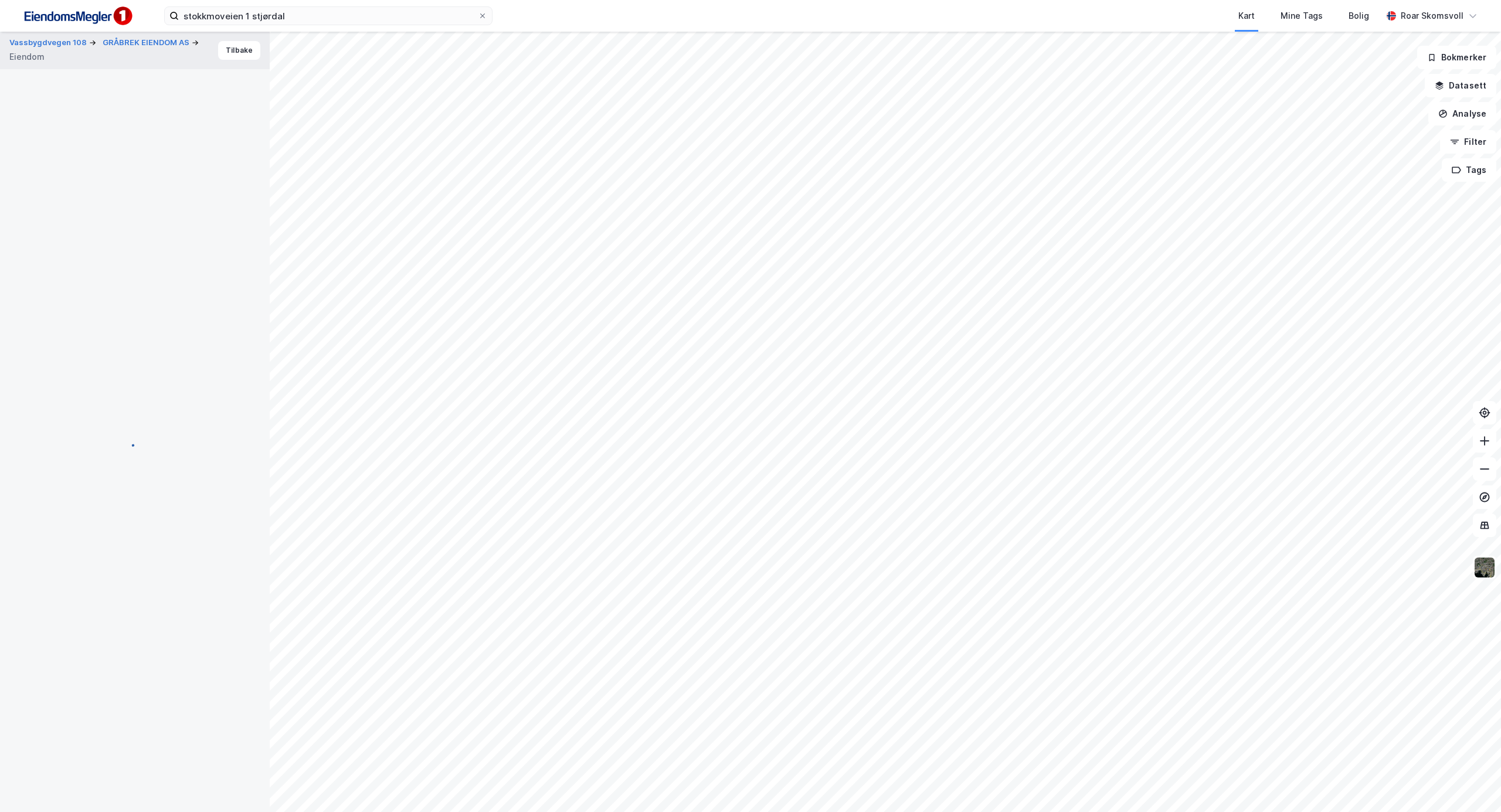
scroll to position [3, 0]
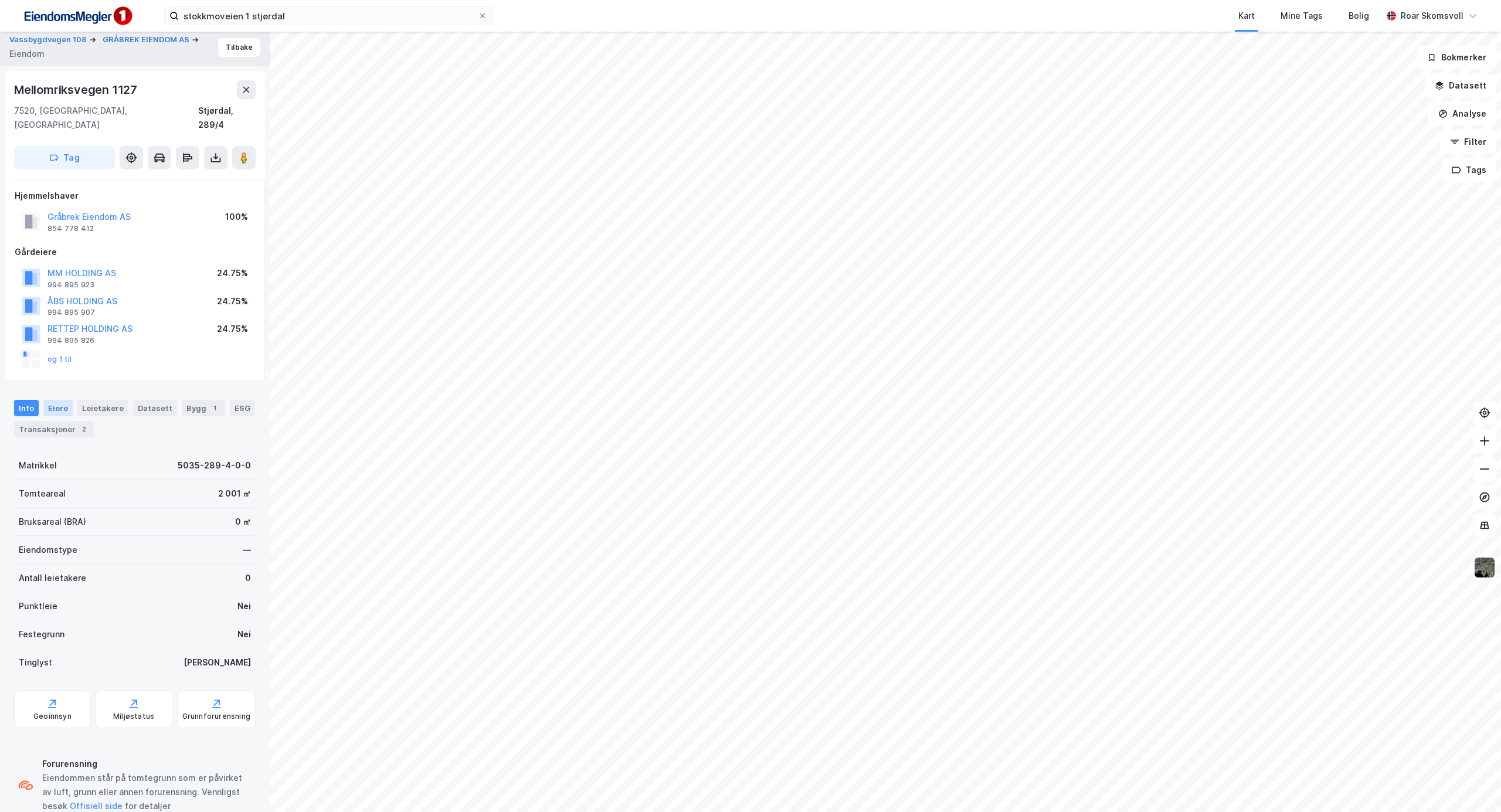
click at [59, 400] on div "Eiere" at bounding box center [58, 408] width 29 height 16
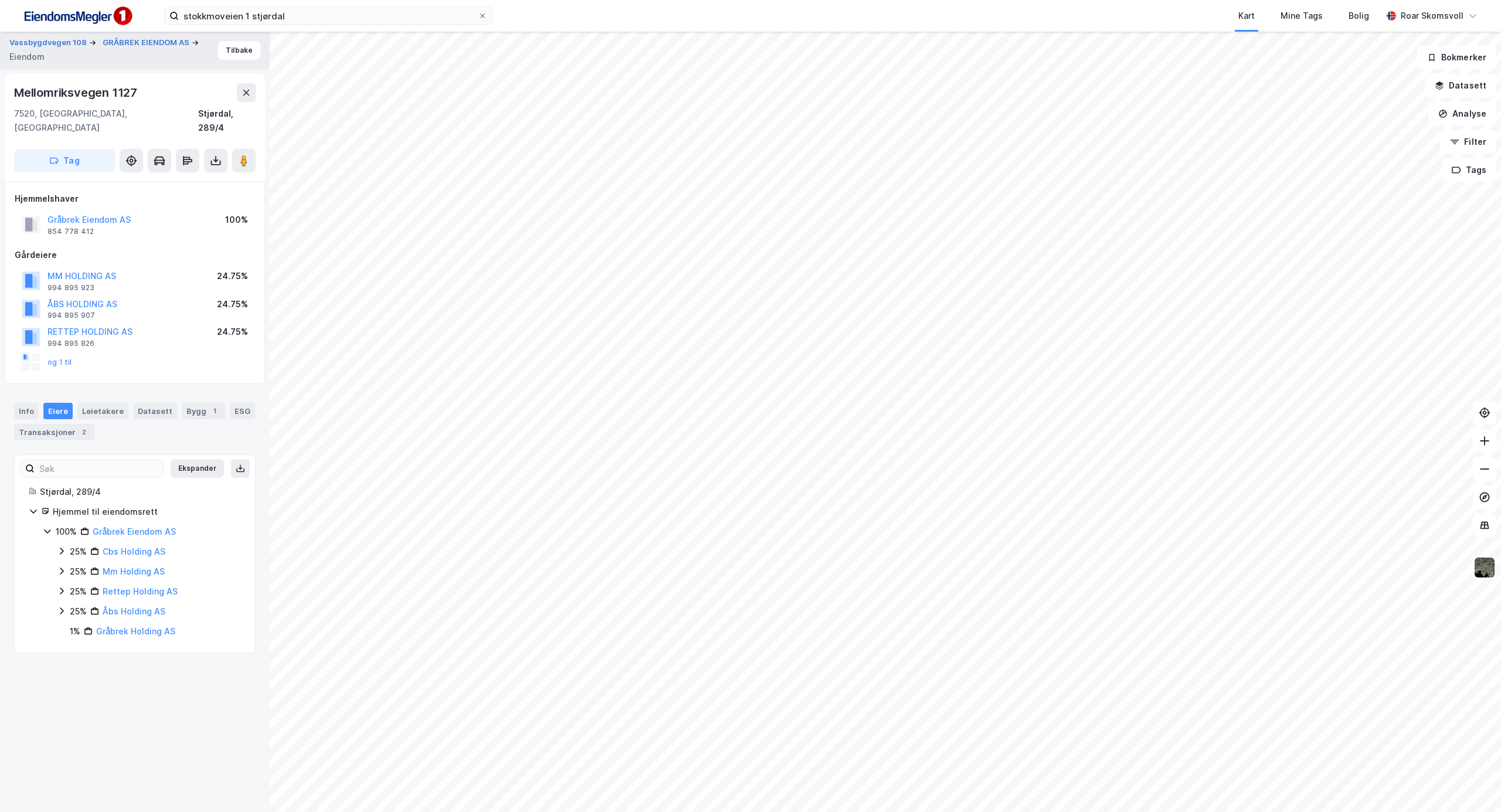
click at [64, 547] on icon at bounding box center [62, 551] width 9 height 9
click at [64, 547] on icon at bounding box center [62, 551] width 9 height 9
click at [62, 566] on icon at bounding box center [62, 571] width 9 height 9
click at [60, 586] on icon at bounding box center [62, 591] width 9 height 9
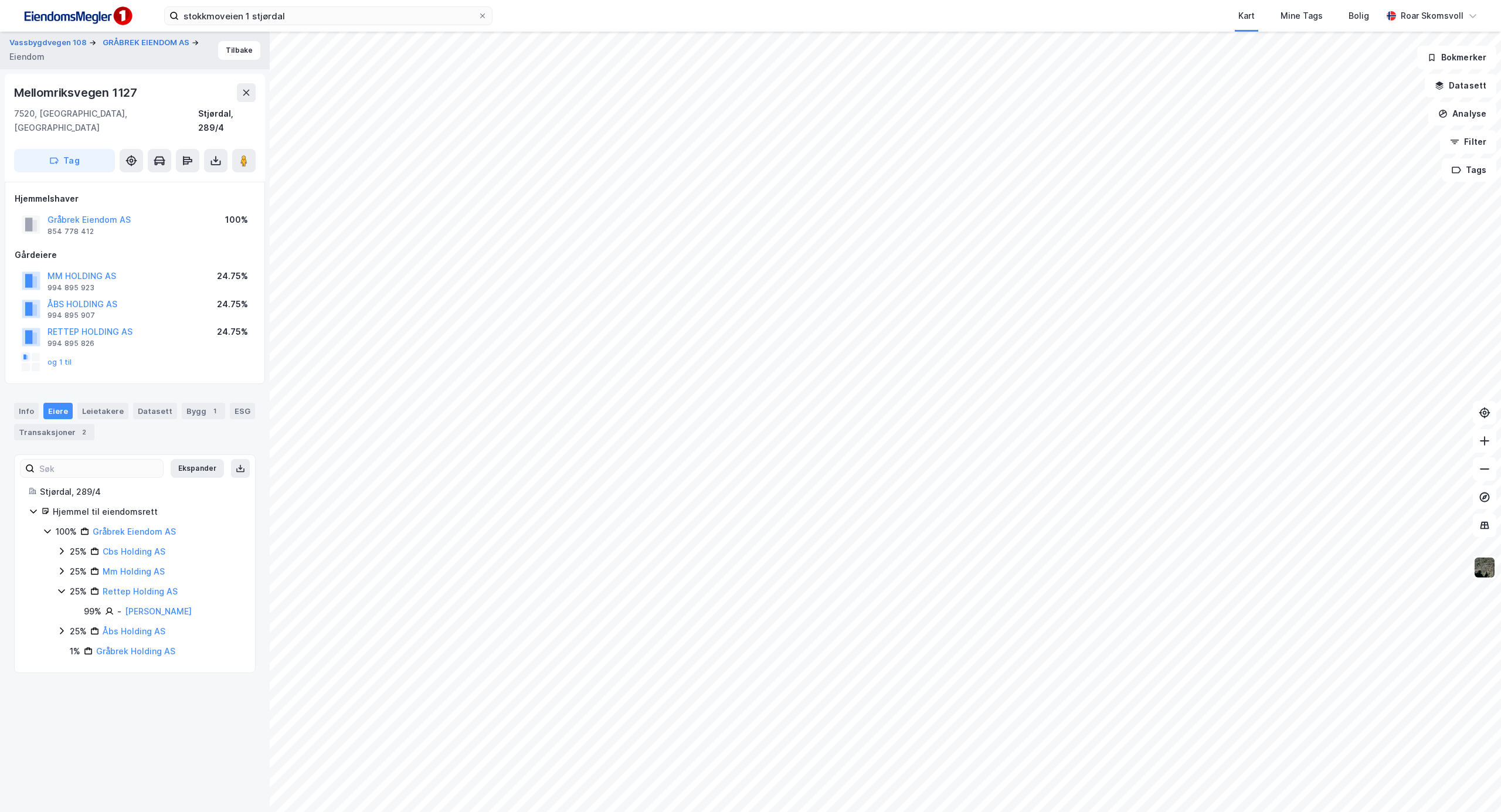
click at [60, 586] on icon at bounding box center [62, 591] width 9 height 9
click at [60, 606] on icon at bounding box center [62, 611] width 9 height 9
click at [61, 606] on icon at bounding box center [62, 611] width 9 height 9
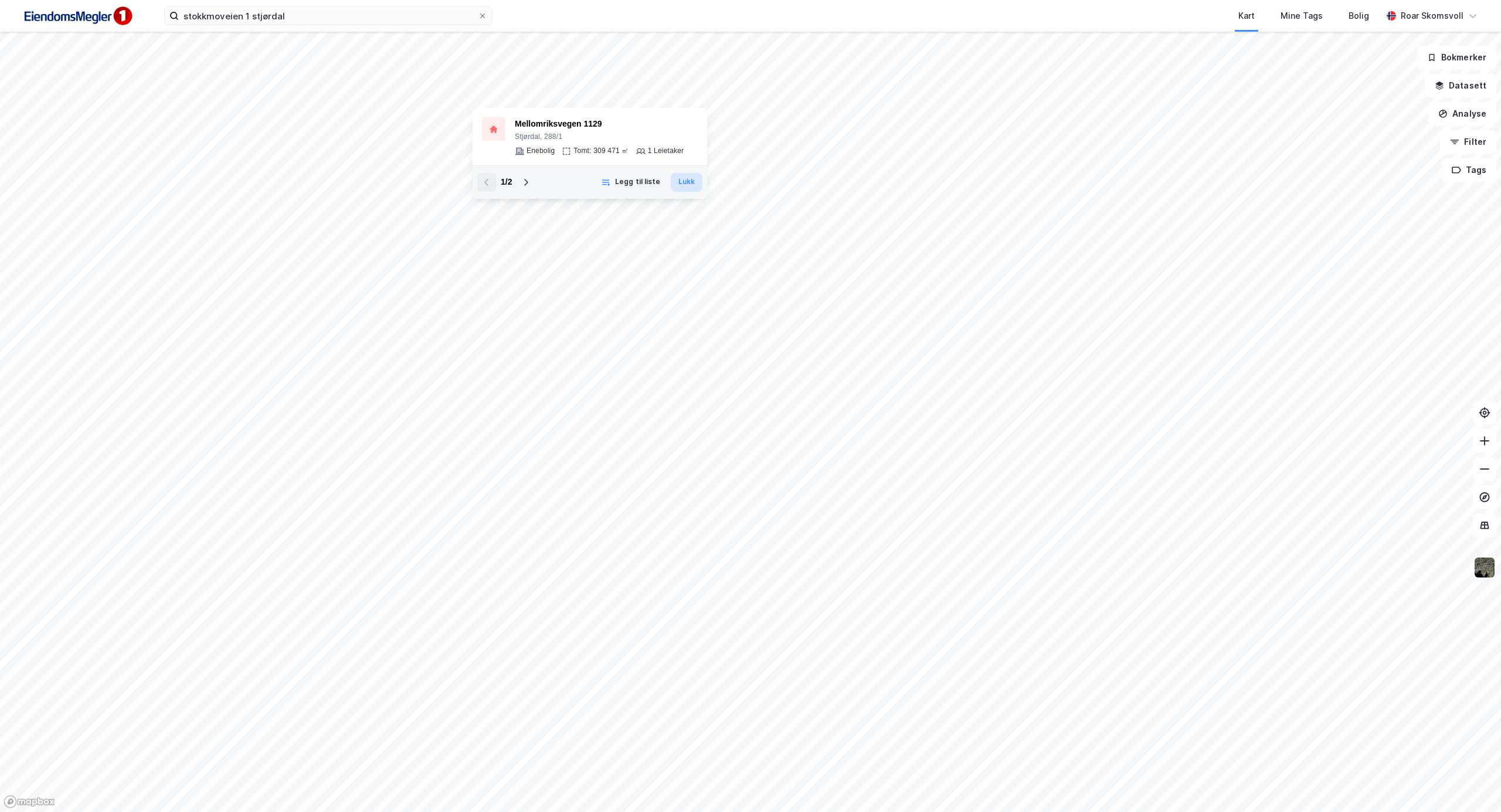
click at [688, 185] on button "Lukk" at bounding box center [686, 182] width 32 height 19
click at [688, 188] on button "Lukk" at bounding box center [686, 182] width 32 height 19
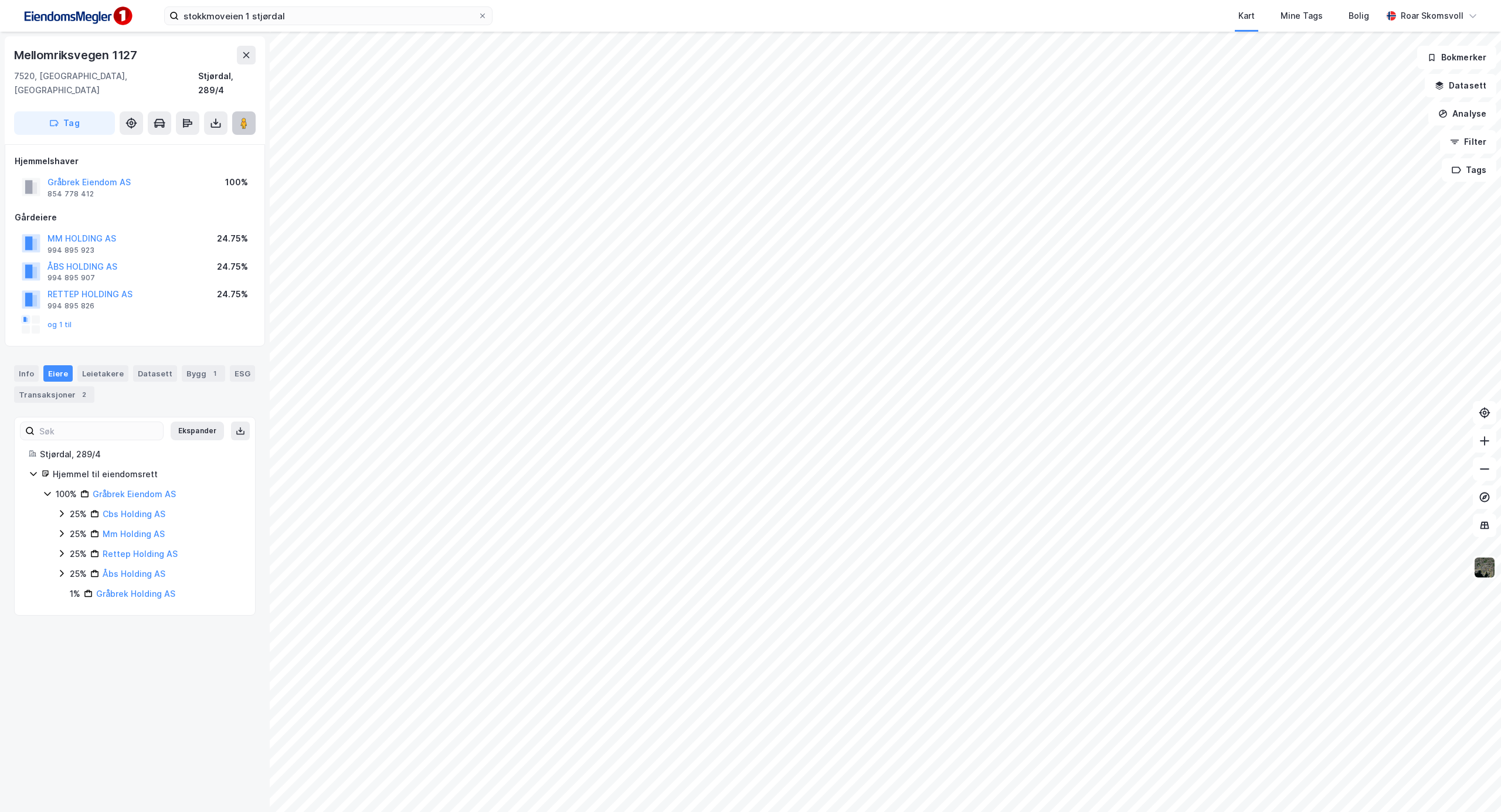
click at [242, 117] on image at bounding box center [244, 123] width 7 height 12
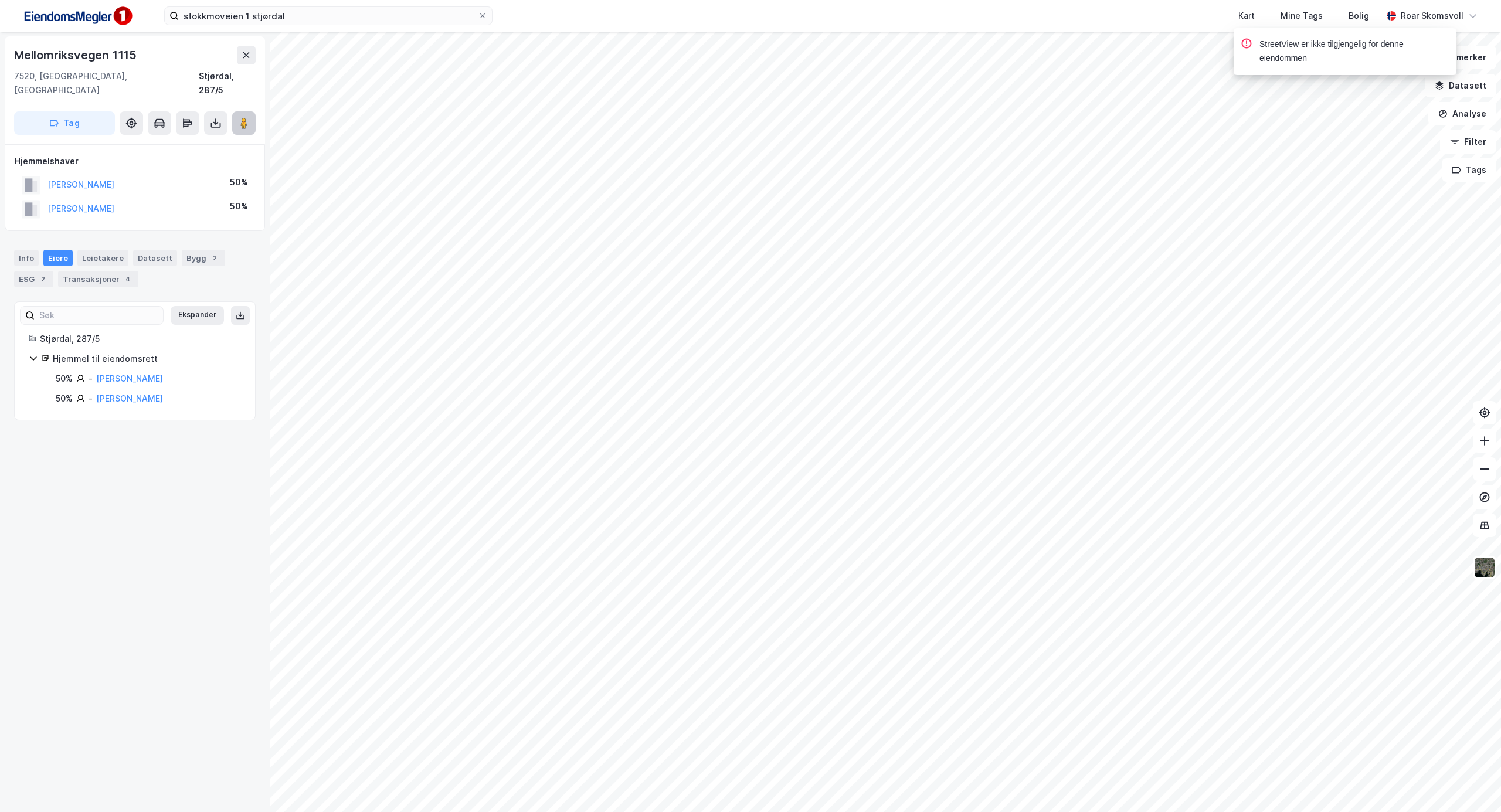
click at [245, 117] on icon at bounding box center [243, 123] width 12 height 12
drag, startPoint x: 247, startPoint y: 54, endPoint x: 310, endPoint y: 1, distance: 82.3
click at [247, 54] on icon at bounding box center [247, 55] width 7 height 6
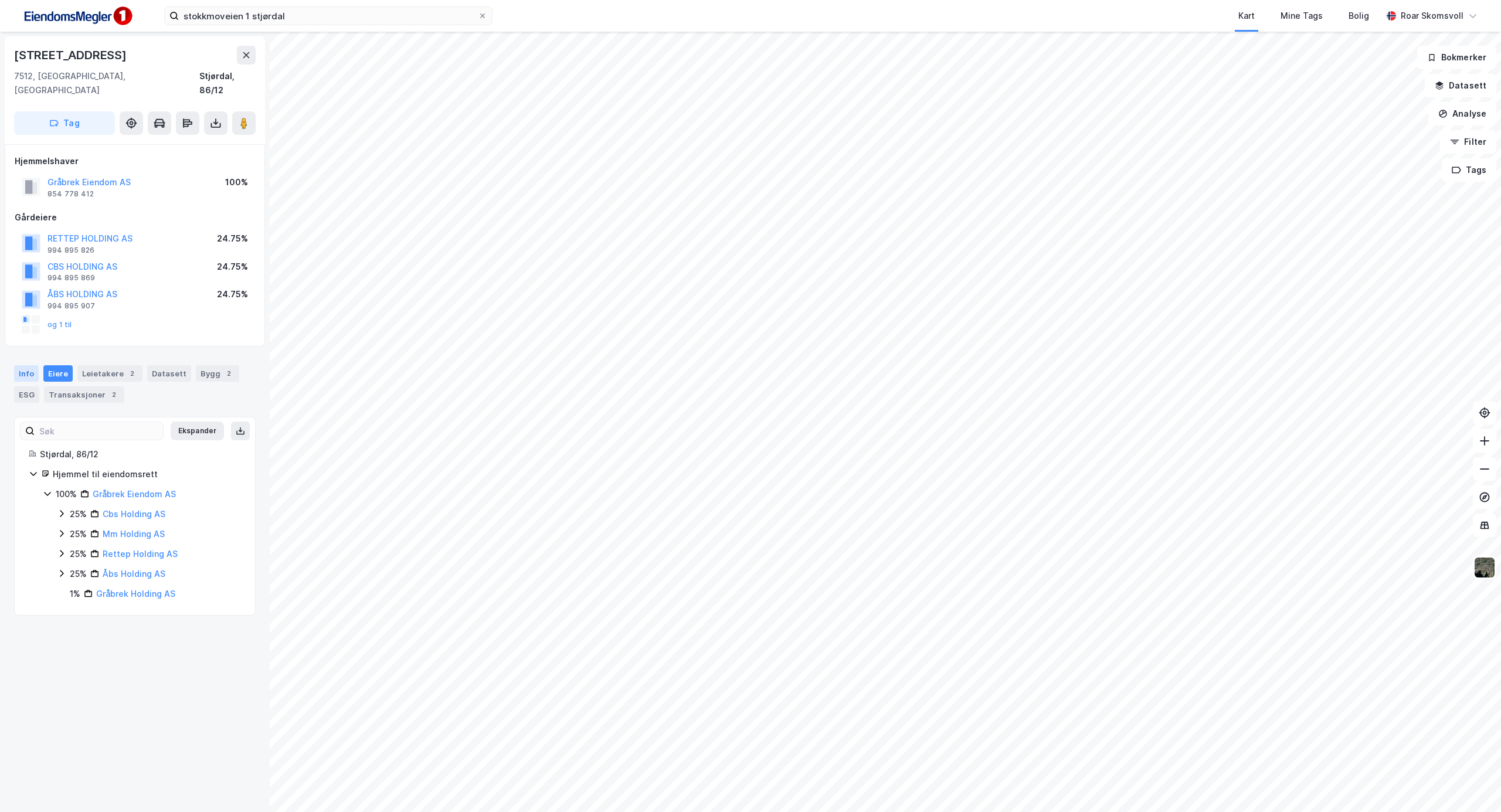
click at [24, 365] on div "Info" at bounding box center [26, 373] width 24 height 16
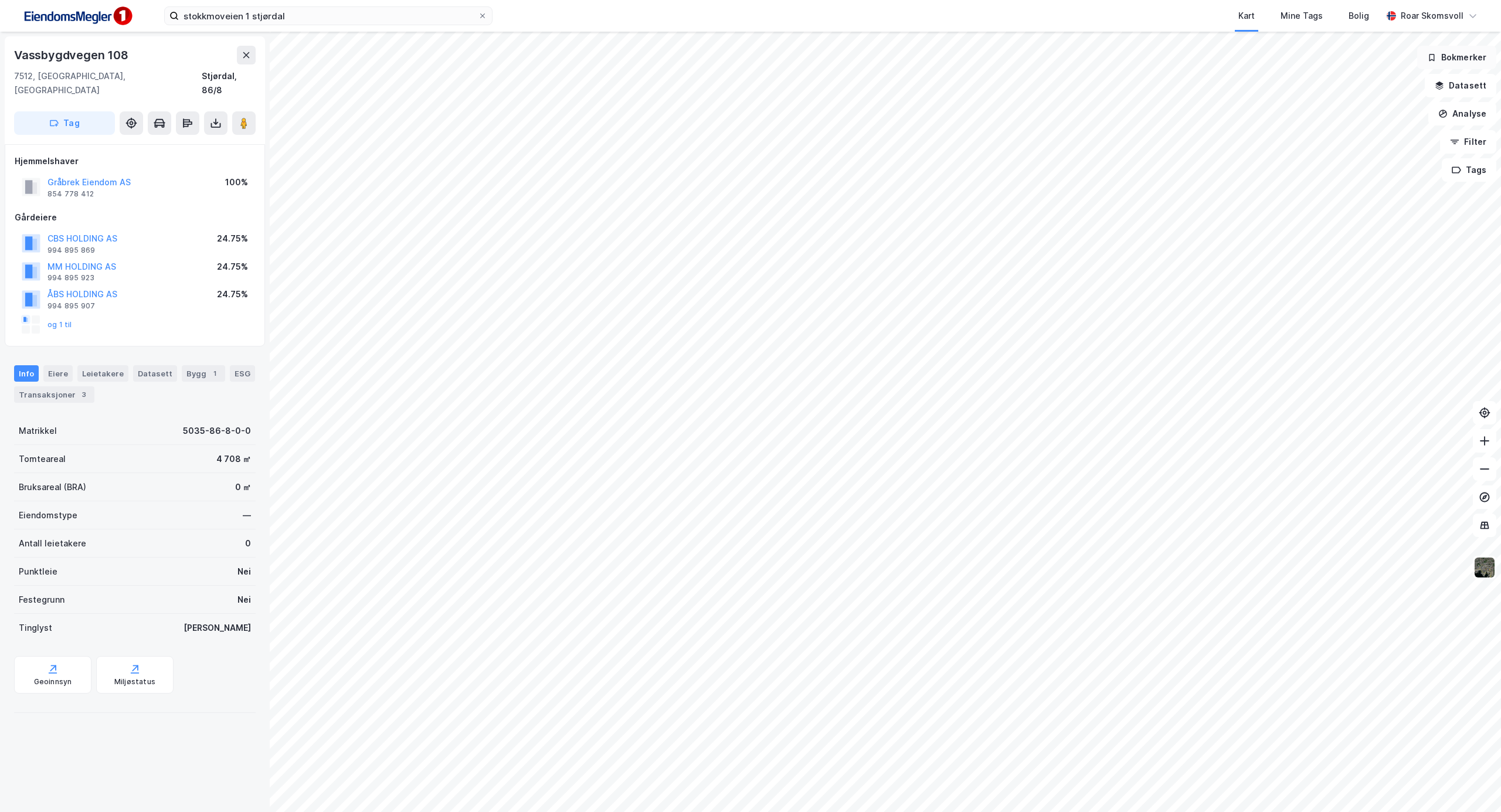
click at [1458, 59] on button "Bokmerker" at bounding box center [1456, 58] width 79 height 24
click at [1466, 87] on button "Datasett" at bounding box center [1460, 85] width 72 height 24
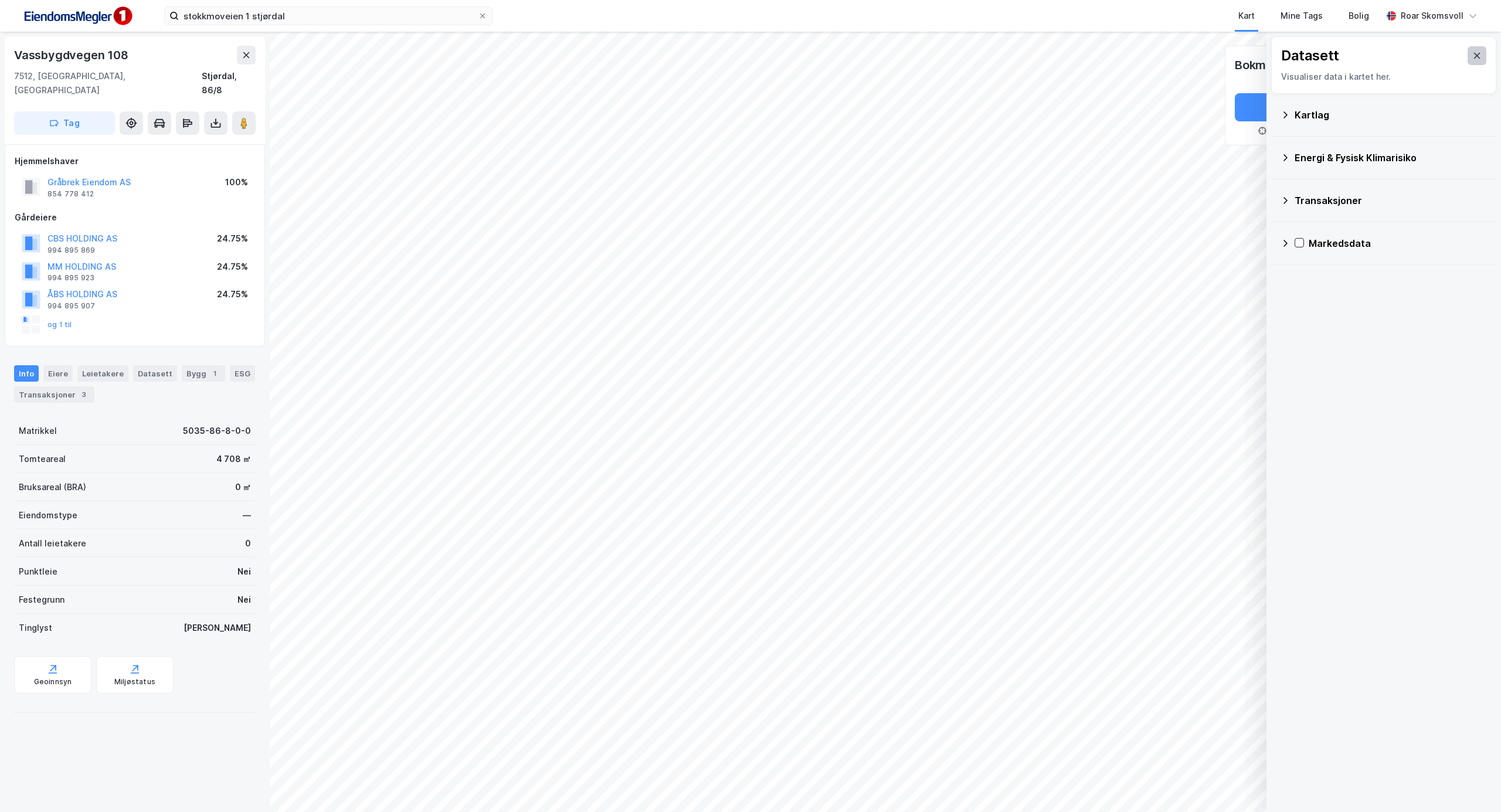
click at [1472, 55] on icon at bounding box center [1477, 56] width 9 height 9
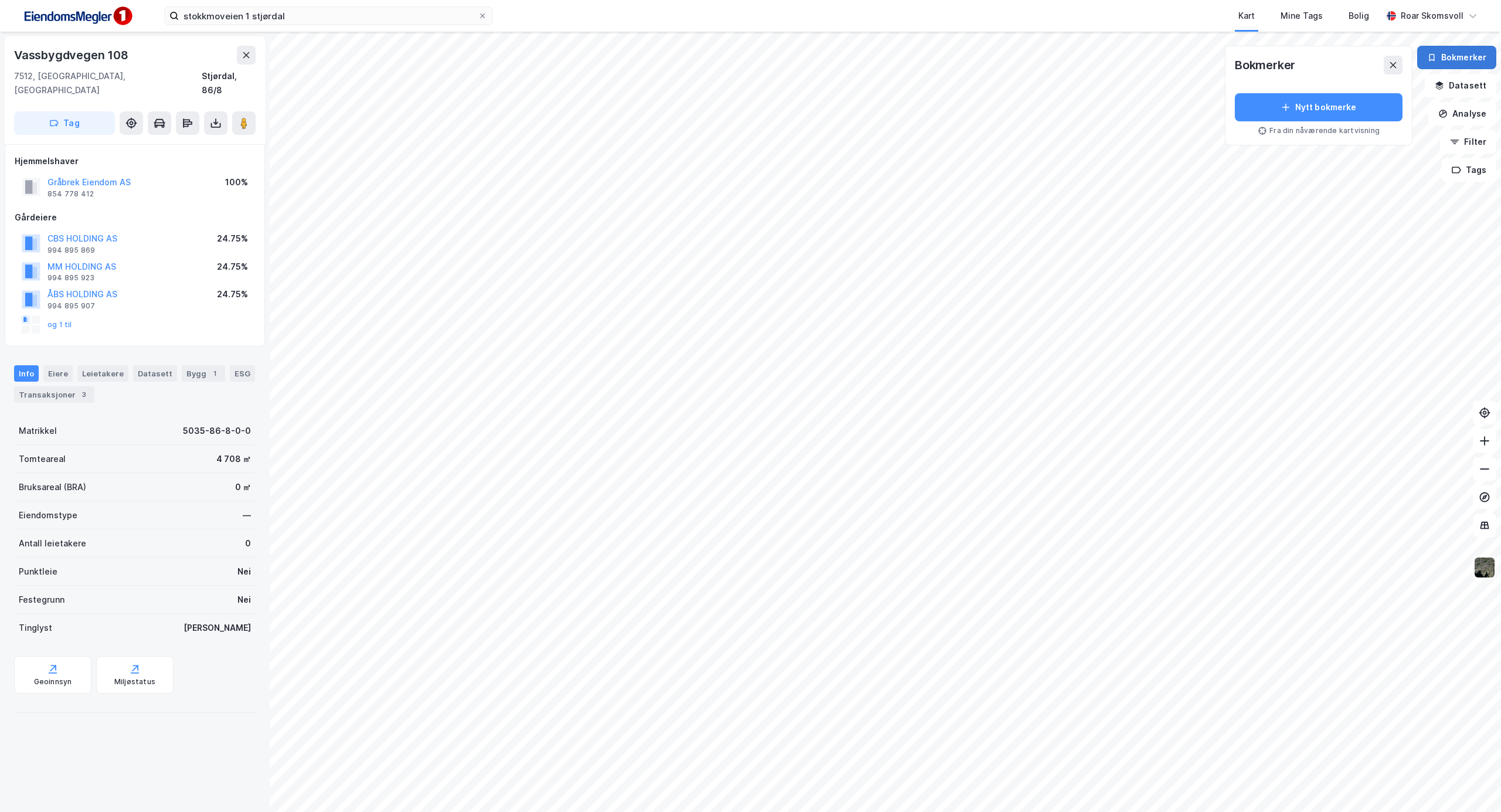
click at [1455, 64] on button "Bokmerker" at bounding box center [1456, 58] width 79 height 24
click at [1466, 85] on button "Datasett" at bounding box center [1460, 85] width 72 height 24
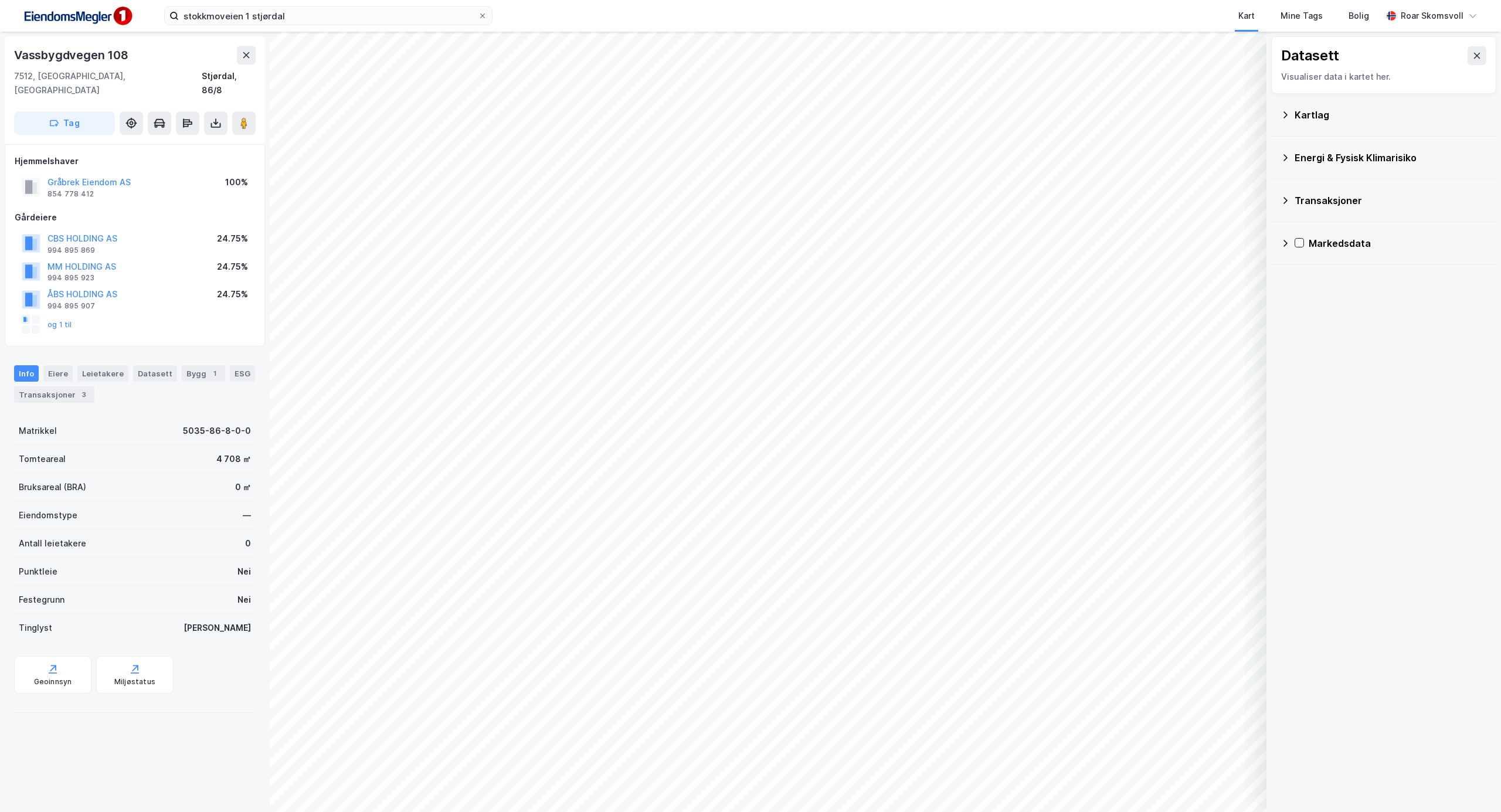
click at [1296, 107] on div "Kartlag" at bounding box center [1383, 115] width 207 height 28
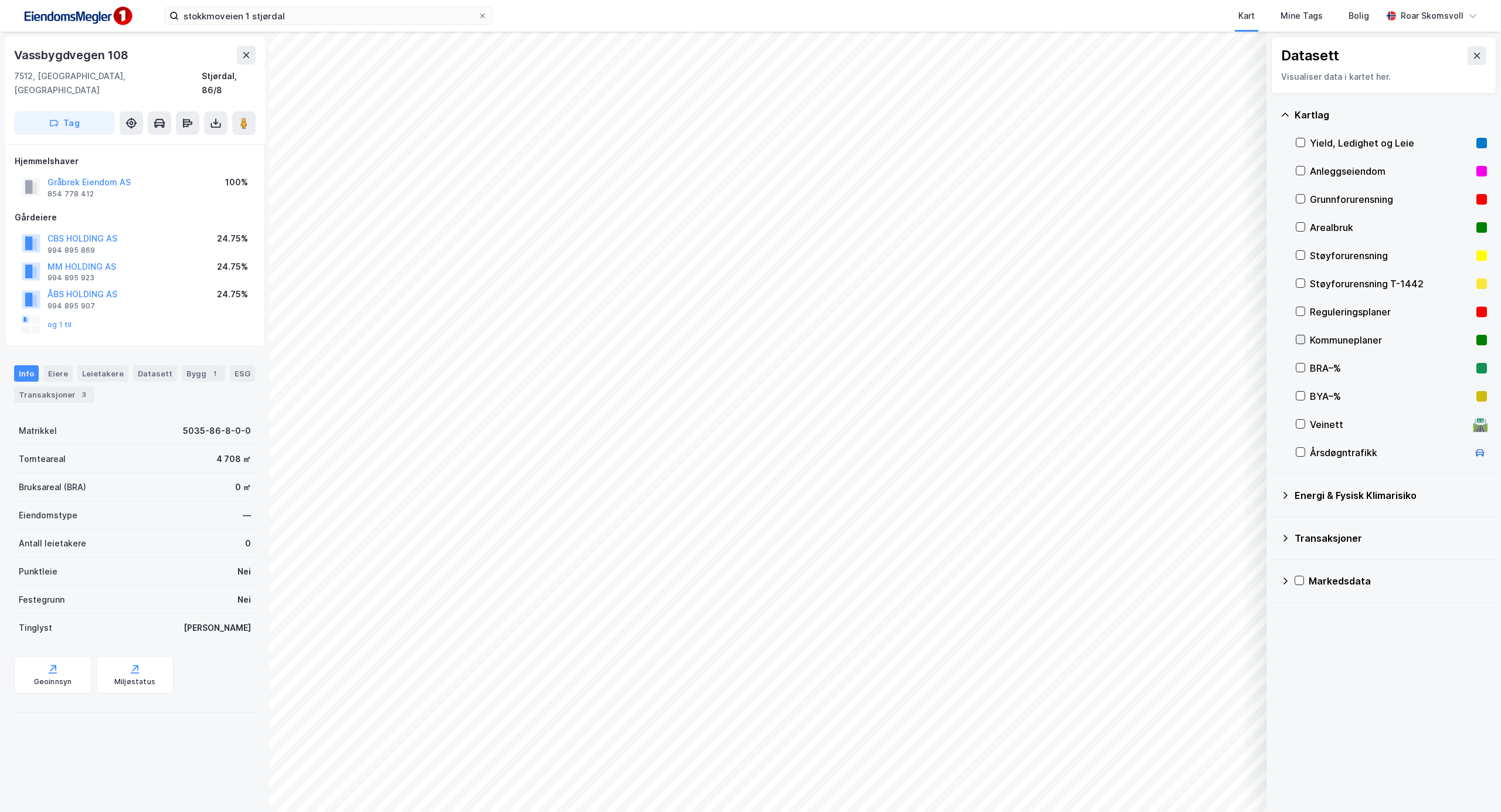
click at [1300, 335] on icon at bounding box center [1301, 339] width 8 height 8
click at [242, 117] on image at bounding box center [244, 123] width 7 height 12
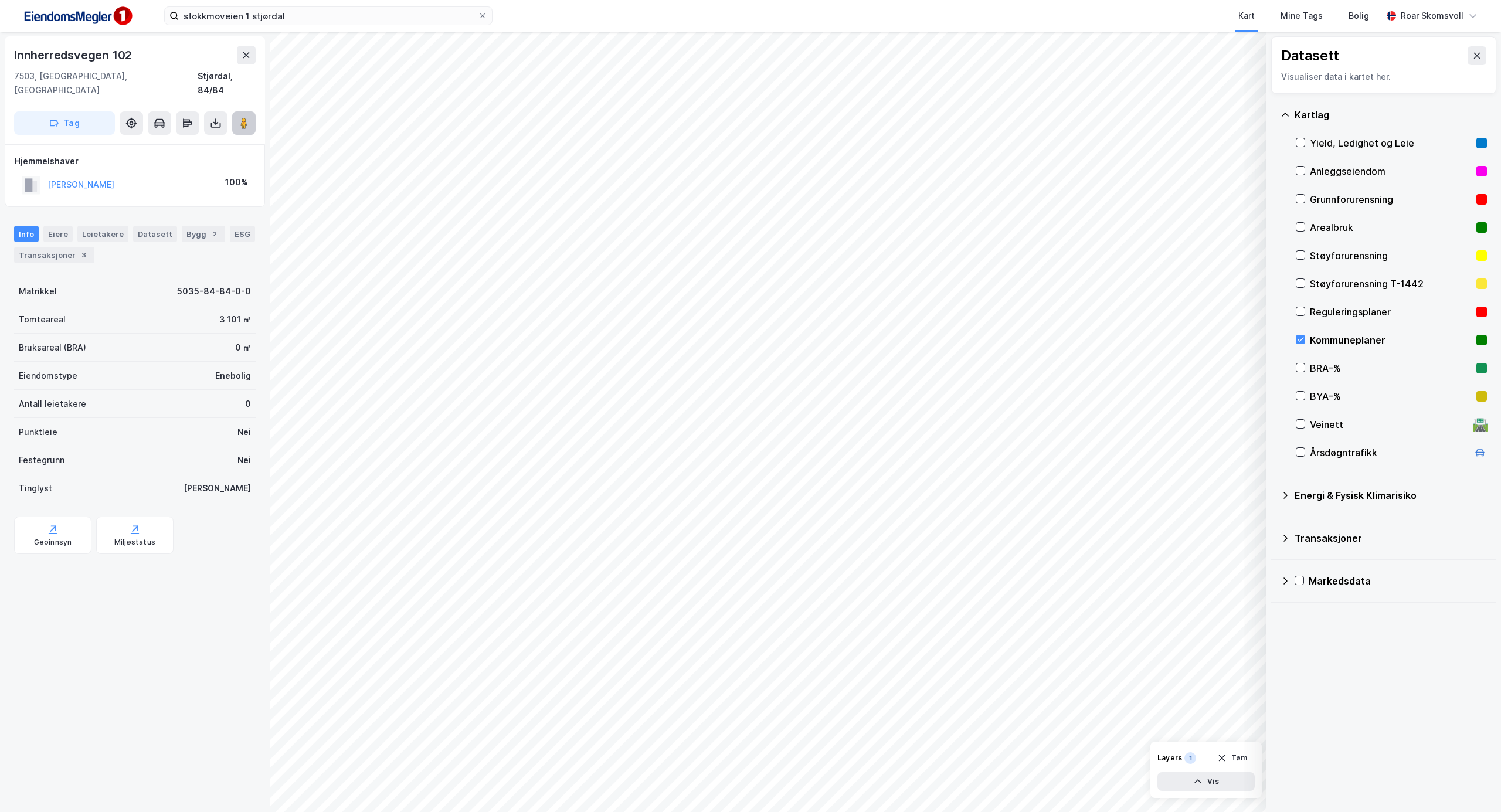
click at [242, 117] on image at bounding box center [244, 123] width 7 height 12
click at [305, 18] on input "stokkmoveien 1 stjørdal" at bounding box center [328, 16] width 299 height 18
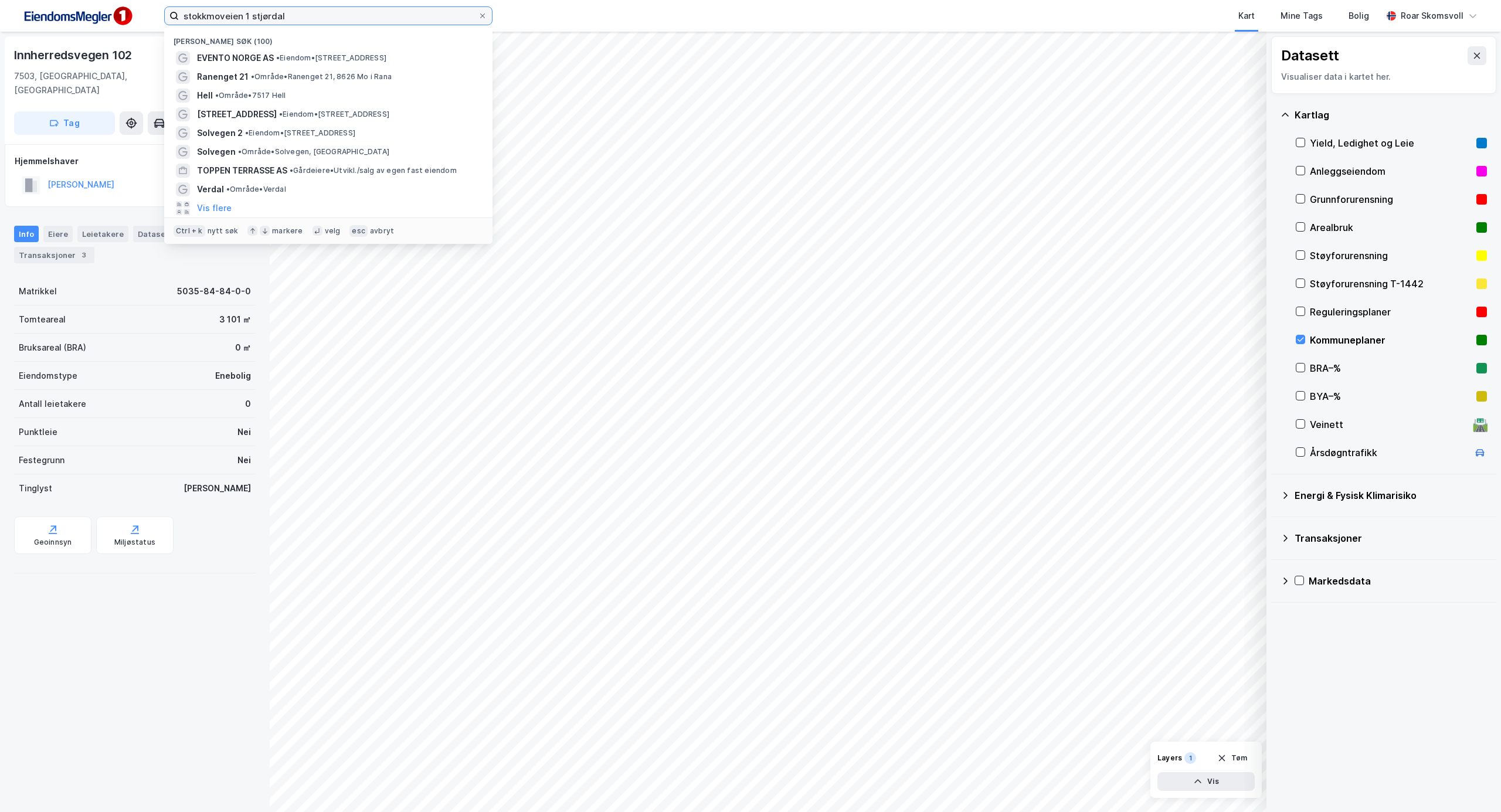
drag, startPoint x: 305, startPoint y: 14, endPoint x: 87, endPoint y: 17, distance: 218.0
click at [87, 18] on div "stokkmoveien 1 stjørdal Nylige søk (100) EVENTO [GEOGRAPHIC_DATA] AS • Eiendom …" at bounding box center [750, 16] width 1501 height 32
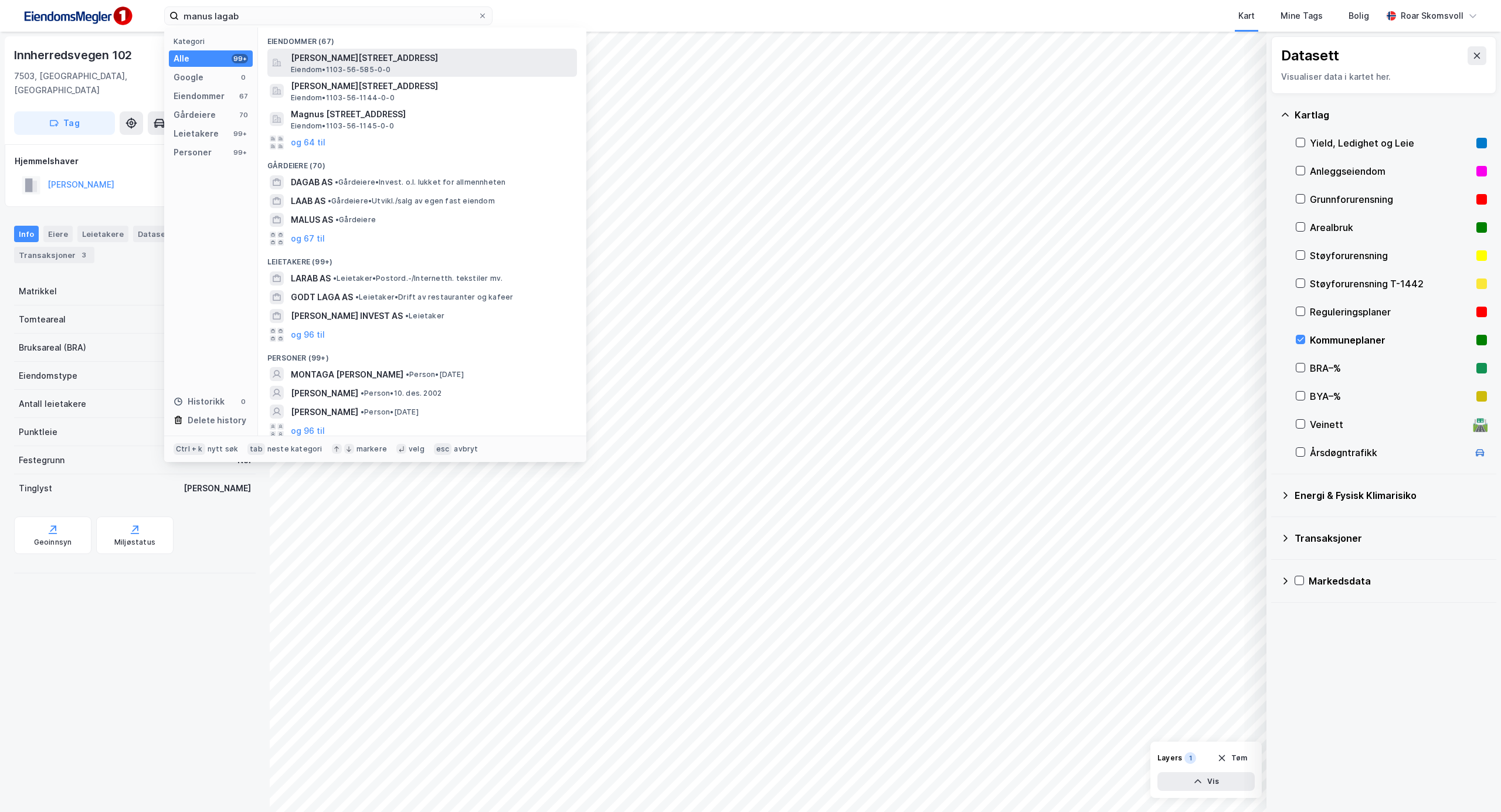
click at [342, 54] on span "[PERSON_NAME][STREET_ADDRESS]" at bounding box center [431, 58] width 281 height 14
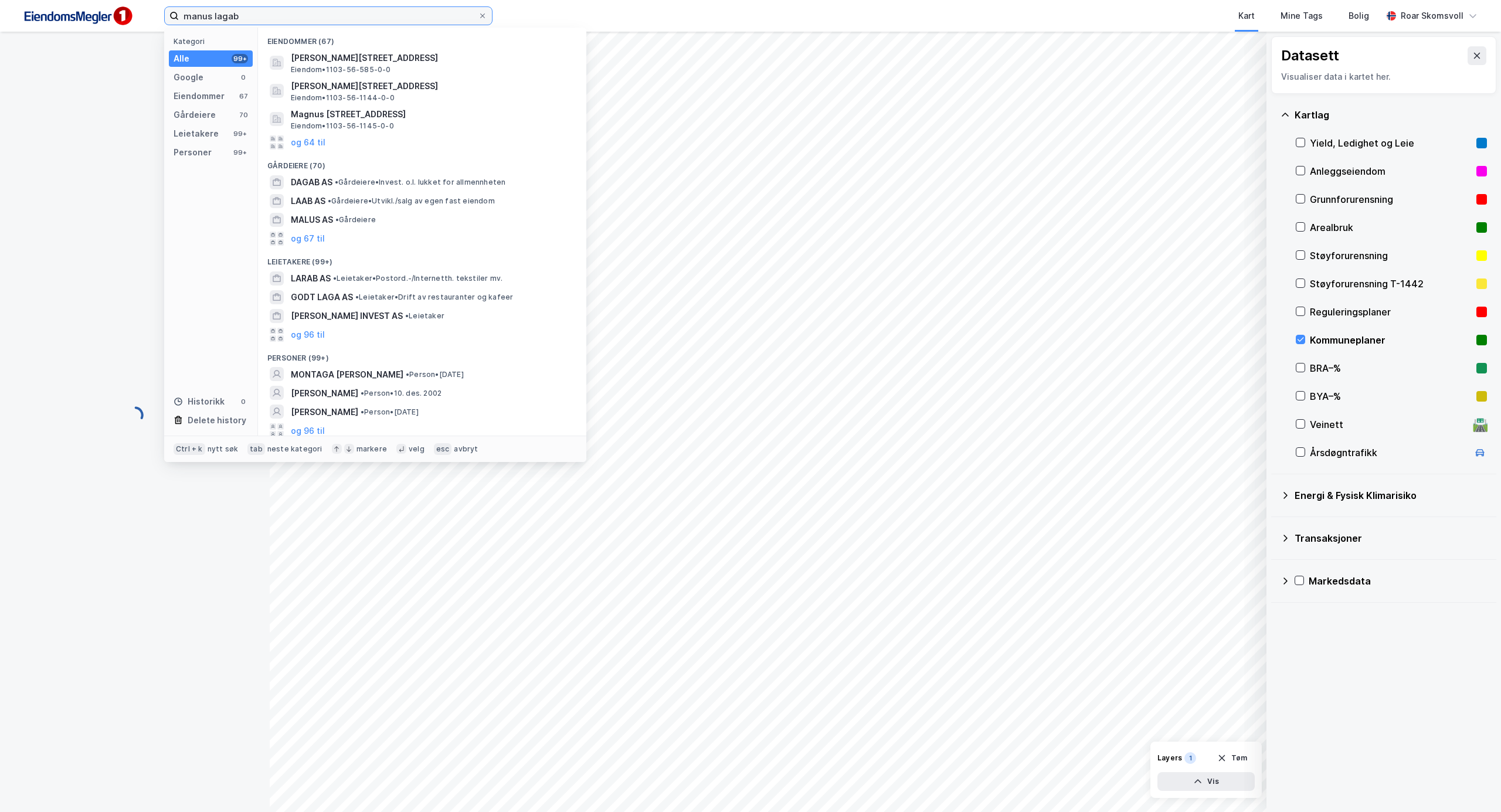
click at [280, 24] on input "manus lagab" at bounding box center [328, 16] width 299 height 18
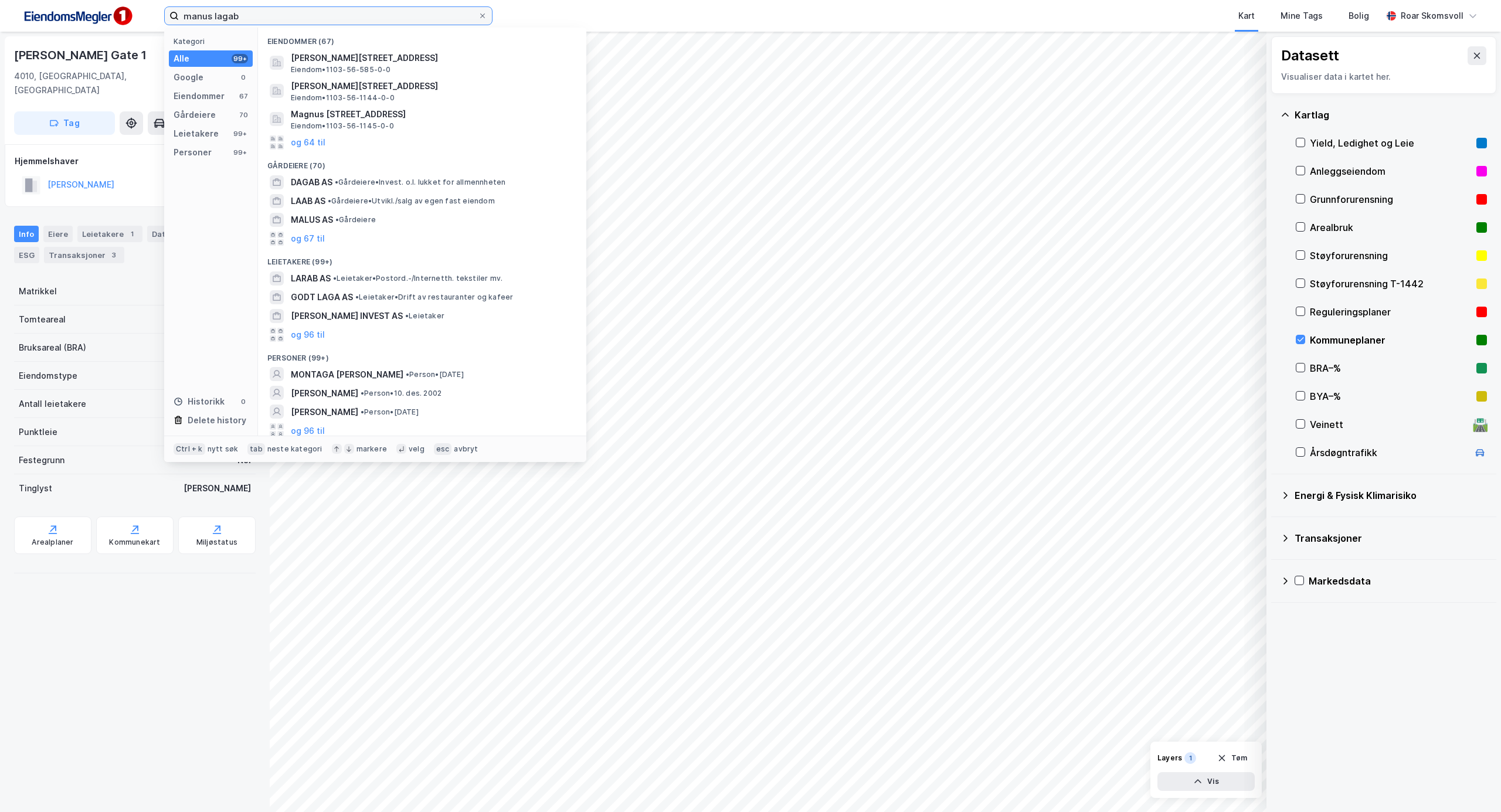
click at [280, 24] on input "manus lagab" at bounding box center [328, 16] width 299 height 18
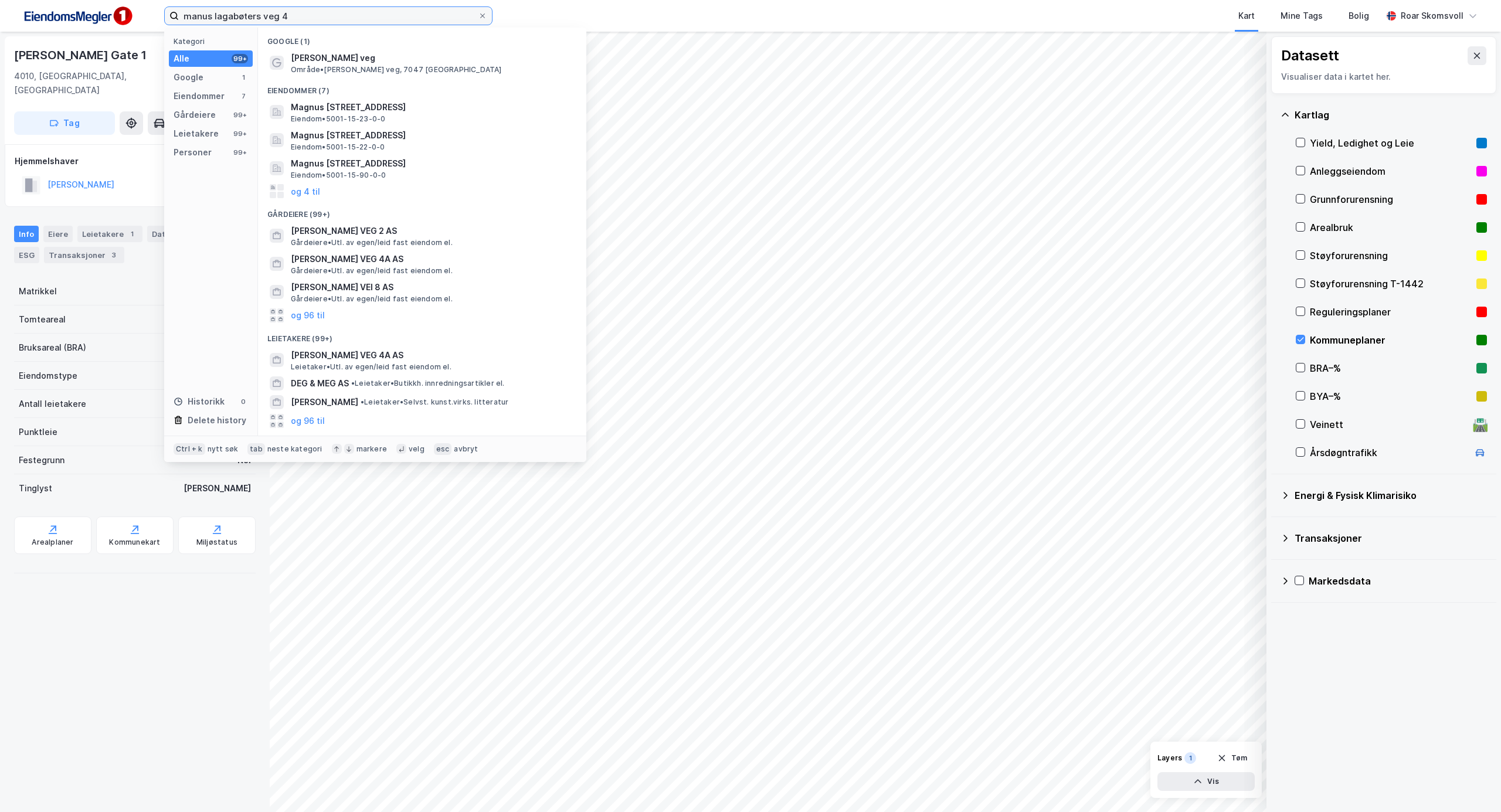
type input "manus lagabøters veg 4"
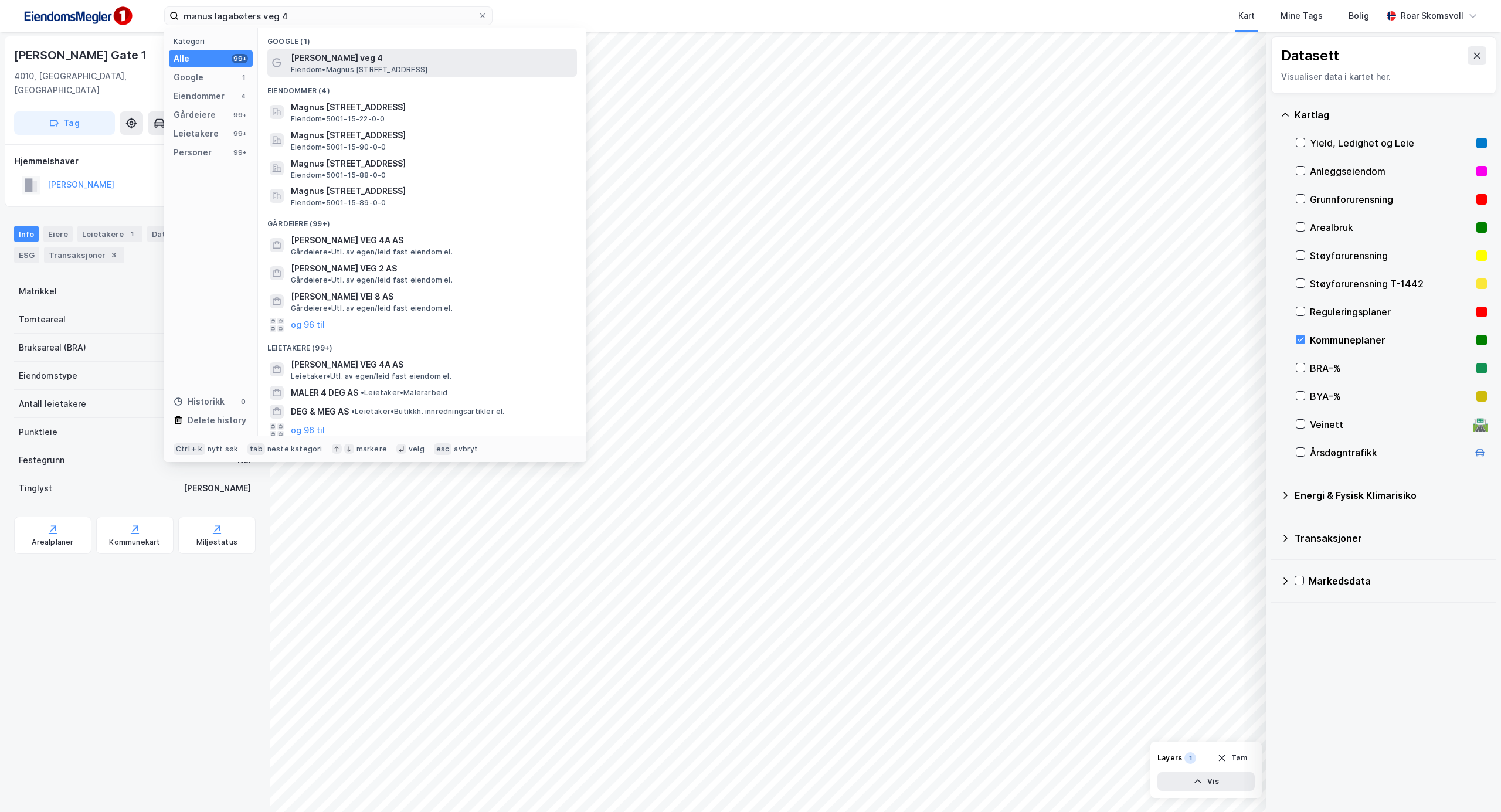
click at [357, 54] on span "[PERSON_NAME] veg 4" at bounding box center [431, 58] width 281 height 14
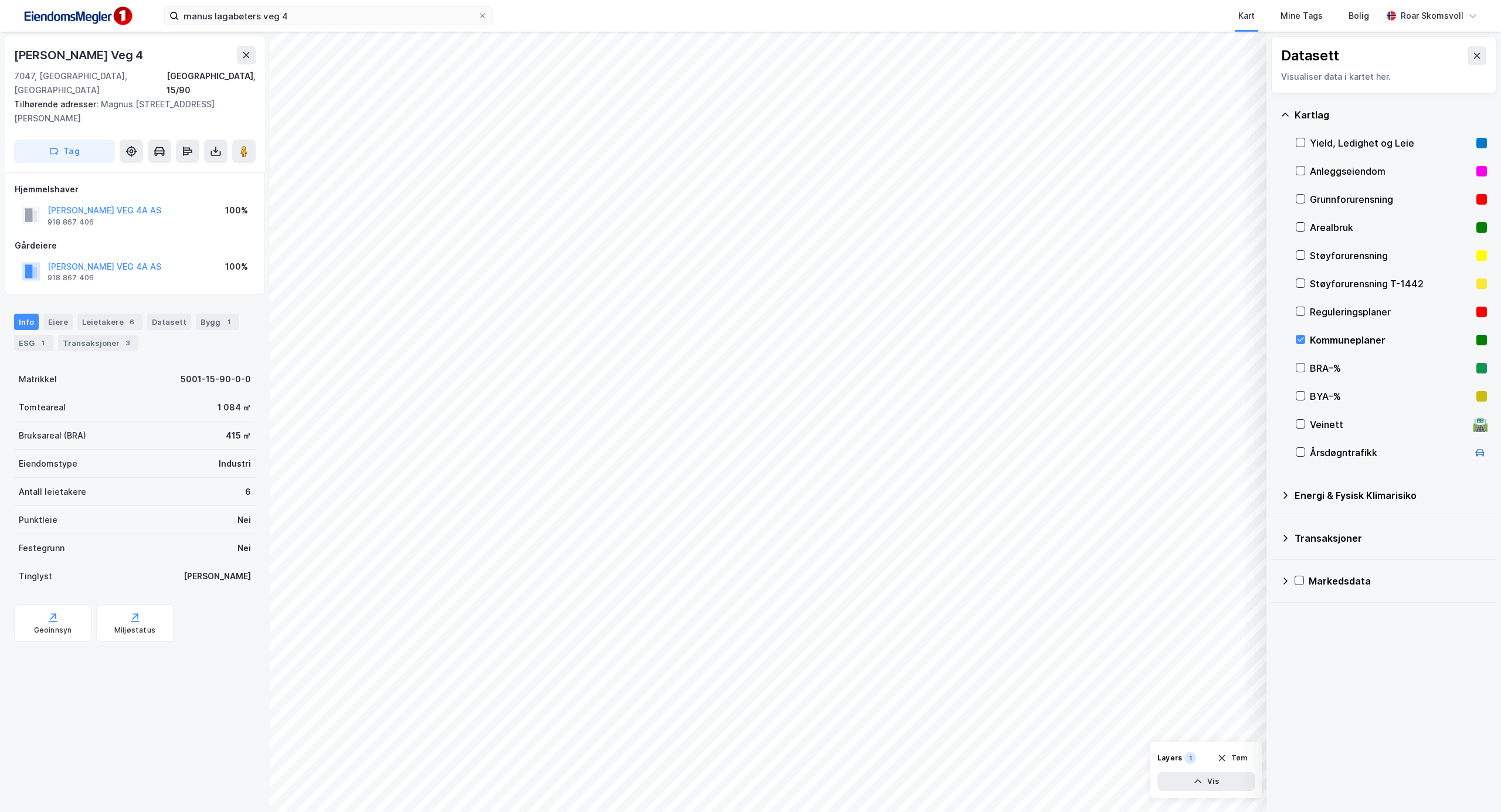
drag, startPoint x: 1296, startPoint y: 338, endPoint x: 1488, endPoint y: 438, distance: 216.5
click at [1296, 338] on icon at bounding box center [1301, 339] width 8 height 8
click at [1467, 62] on button at bounding box center [1477, 56] width 19 height 19
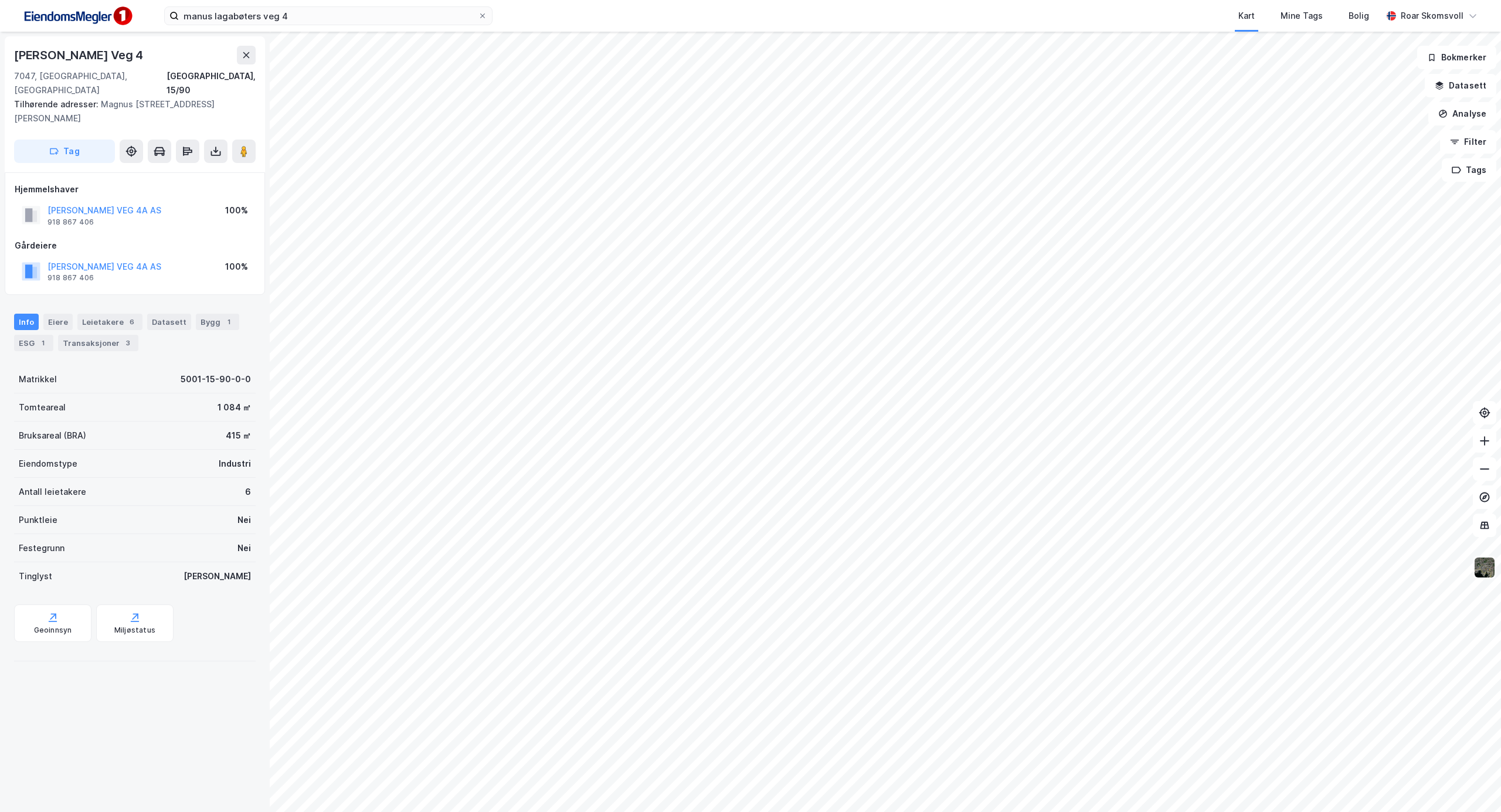
click at [1489, 578] on button at bounding box center [1484, 567] width 24 height 24
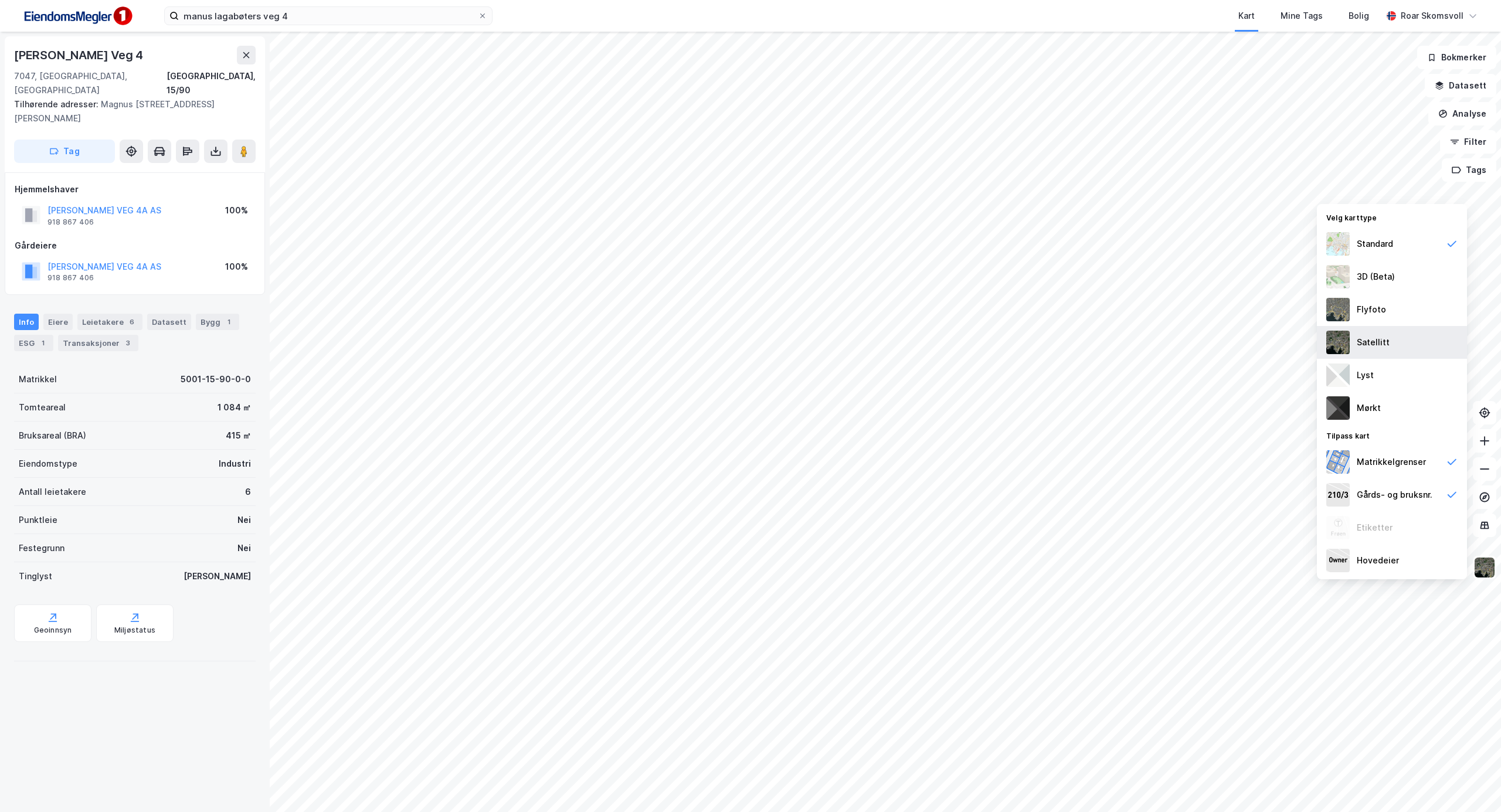
click at [1361, 333] on div "Satellitt" at bounding box center [1392, 342] width 150 height 33
